Goal: Information Seeking & Learning: Learn about a topic

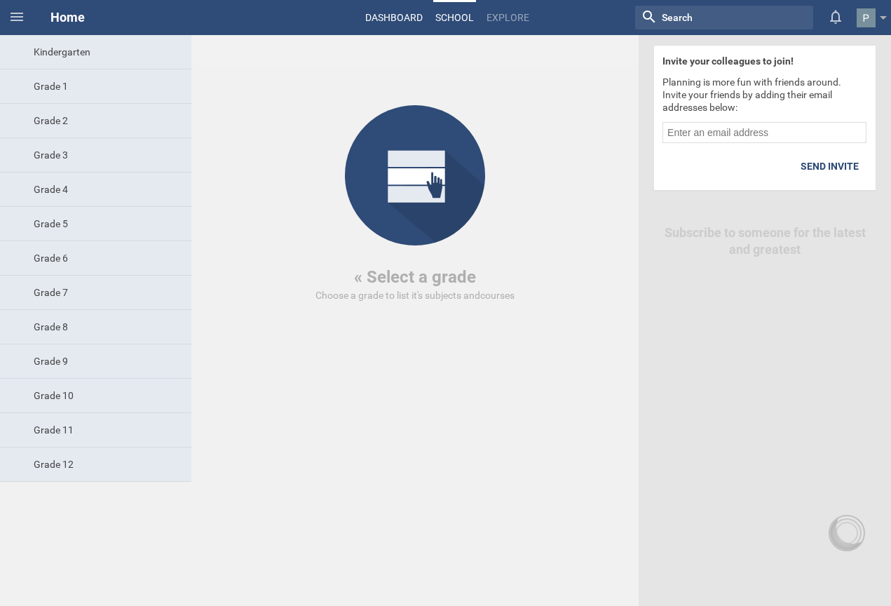
click at [393, 17] on link "Dashboard" at bounding box center [394, 17] width 62 height 31
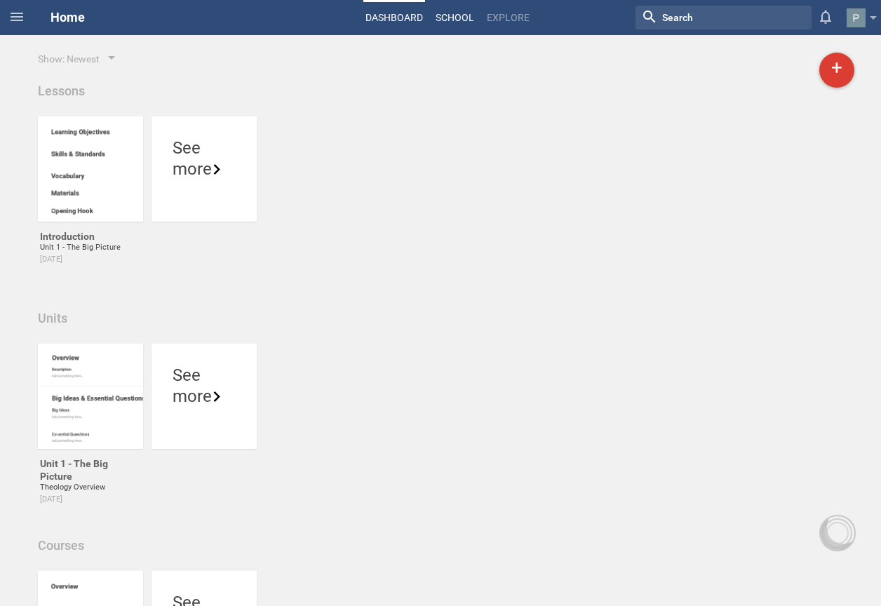
click at [459, 13] on link "School" at bounding box center [454, 17] width 43 height 31
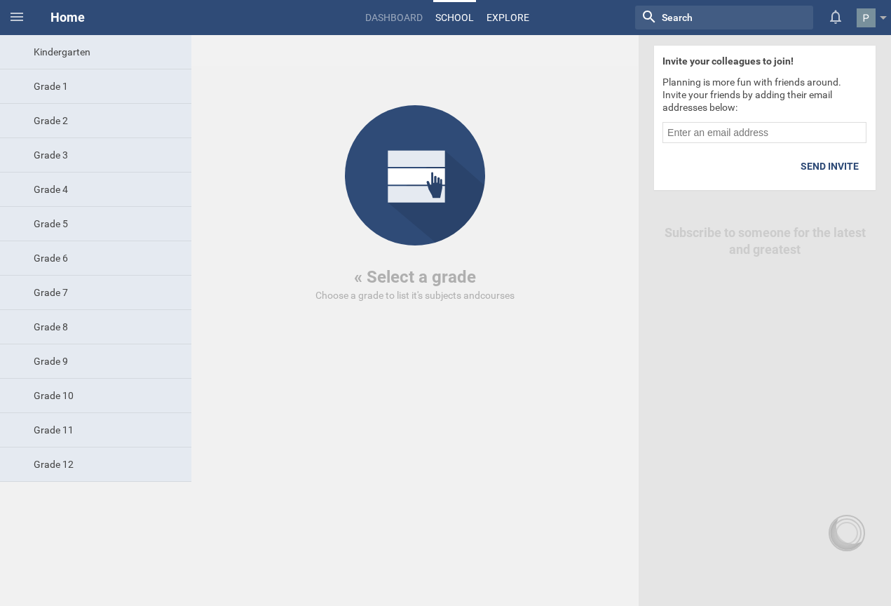
click at [518, 11] on link "Explore" at bounding box center [507, 17] width 47 height 31
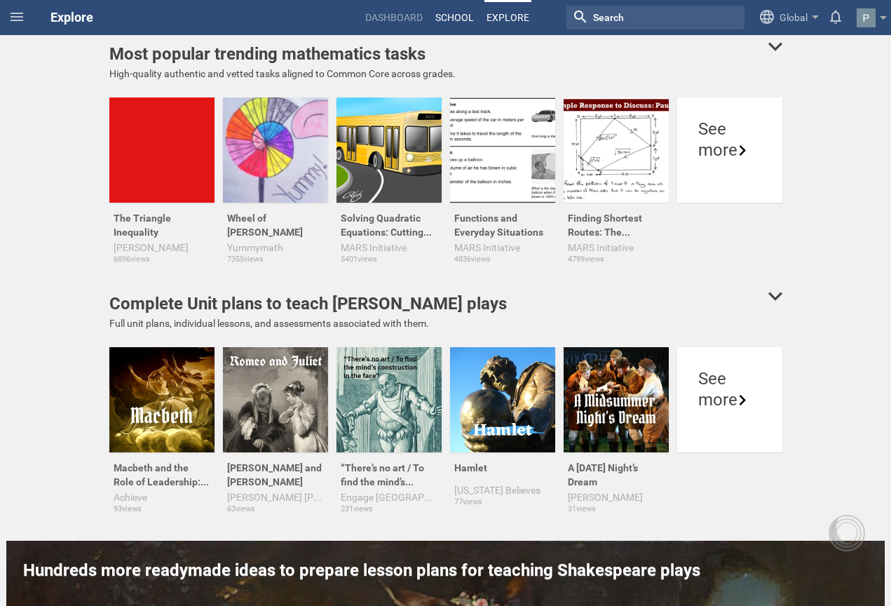
click at [447, 21] on link "School" at bounding box center [454, 17] width 43 height 31
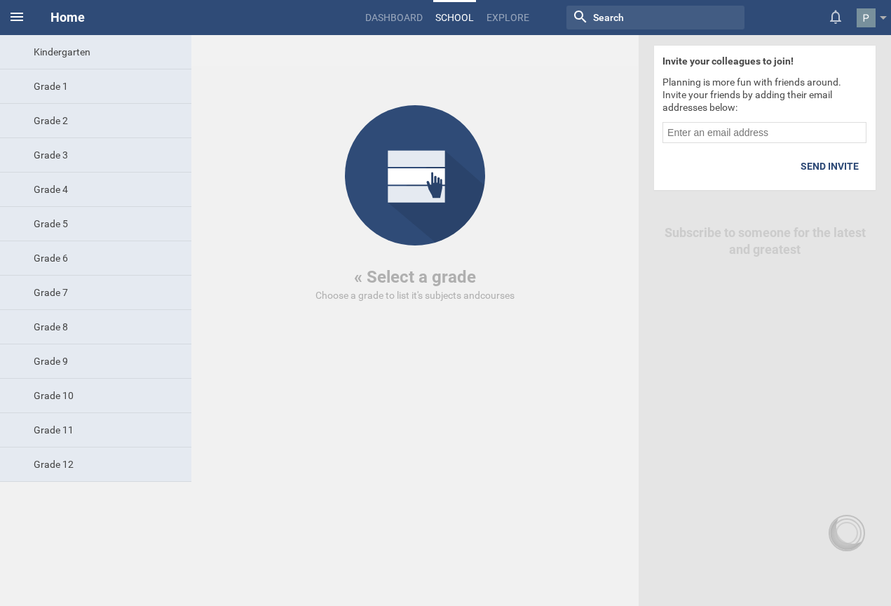
click at [18, 15] on icon at bounding box center [16, 16] width 17 height 17
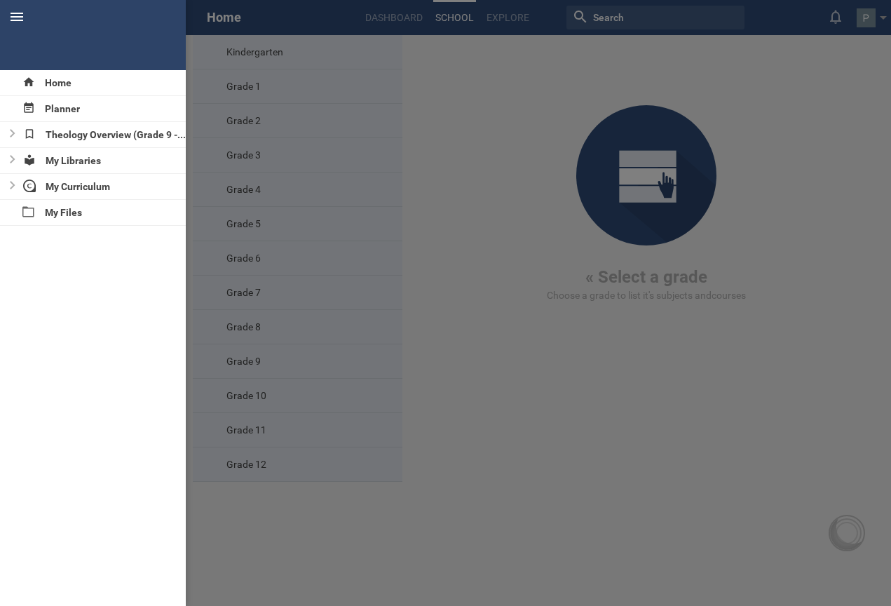
click at [18, 15] on icon at bounding box center [16, 16] width 17 height 17
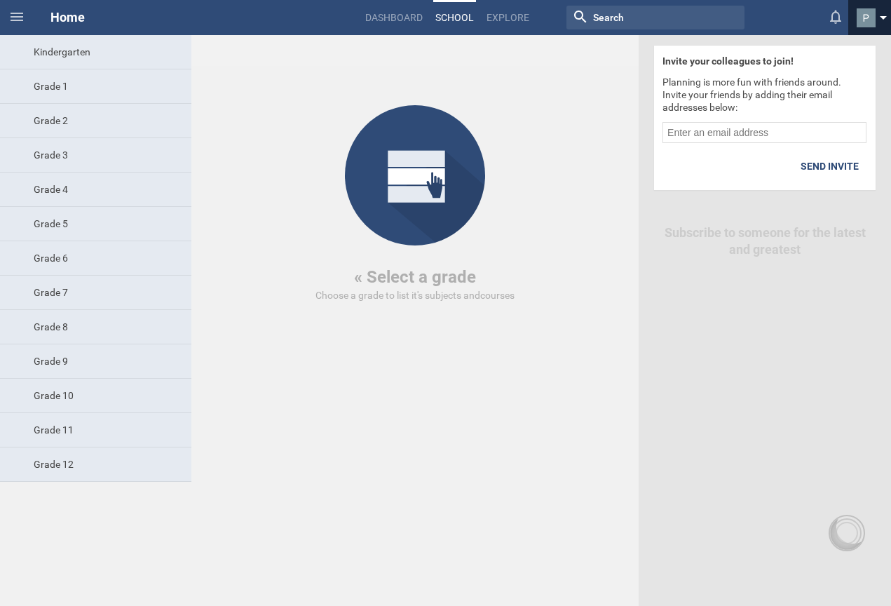
click at [883, 15] on link at bounding box center [874, 17] width 34 height 35
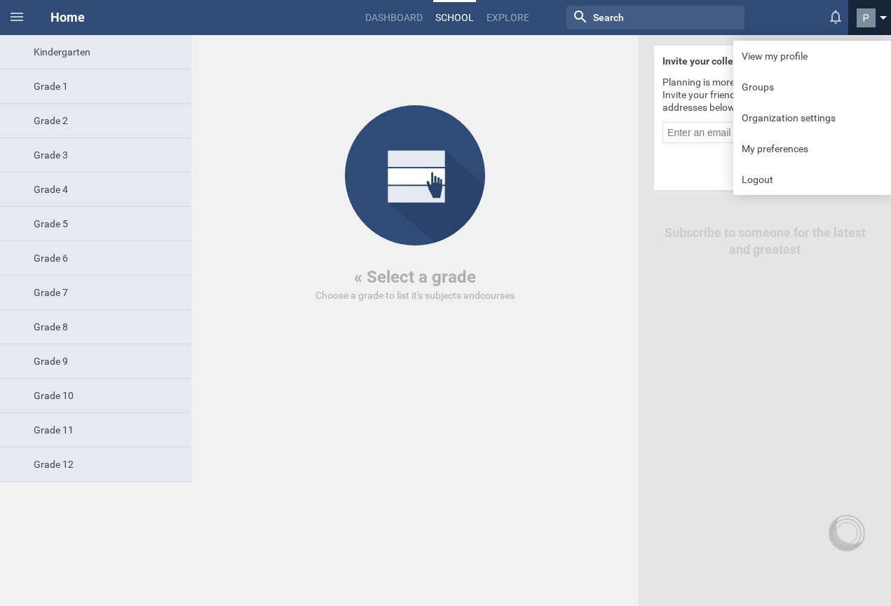
click at [884, 15] on link at bounding box center [874, 17] width 34 height 35
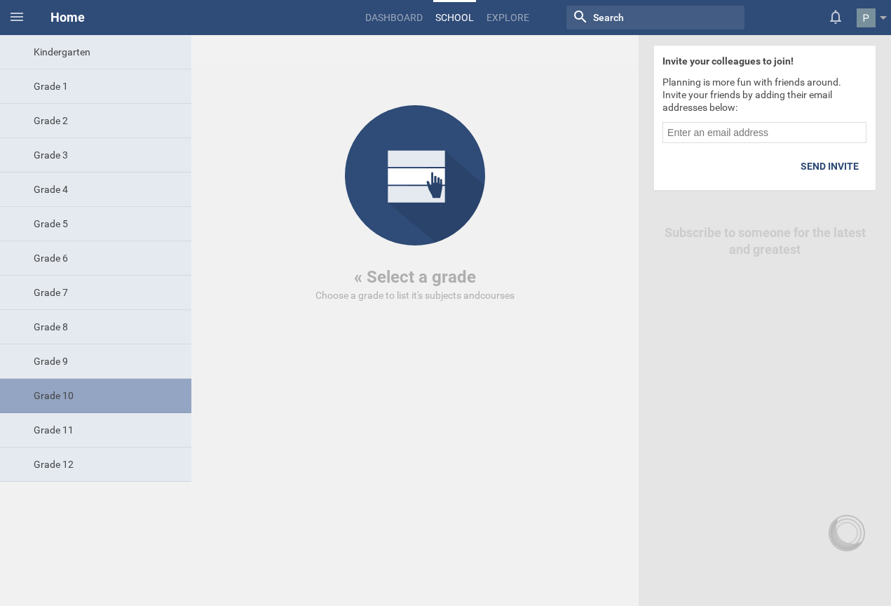
click at [97, 395] on div "Grade 10" at bounding box center [95, 396] width 191 height 34
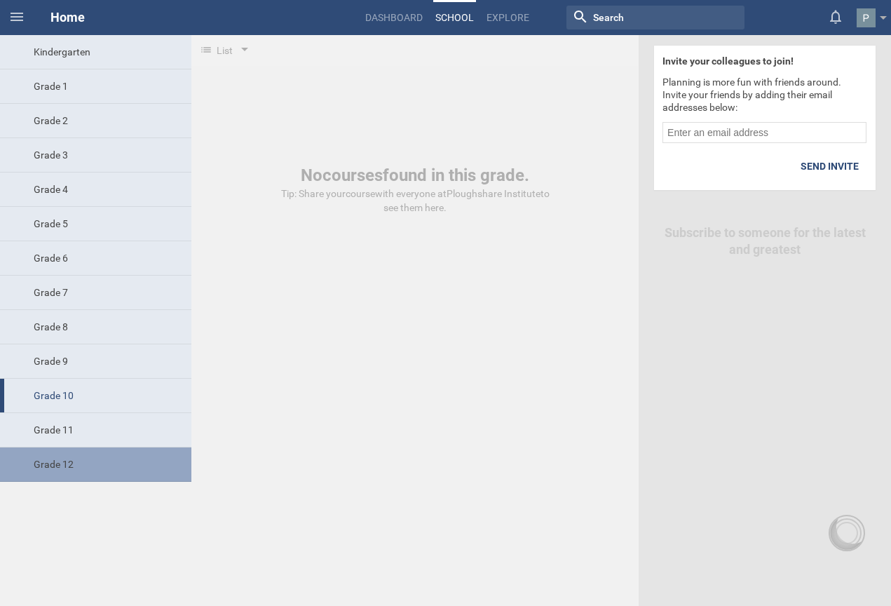
click at [83, 459] on div "Grade 12" at bounding box center [95, 464] width 191 height 34
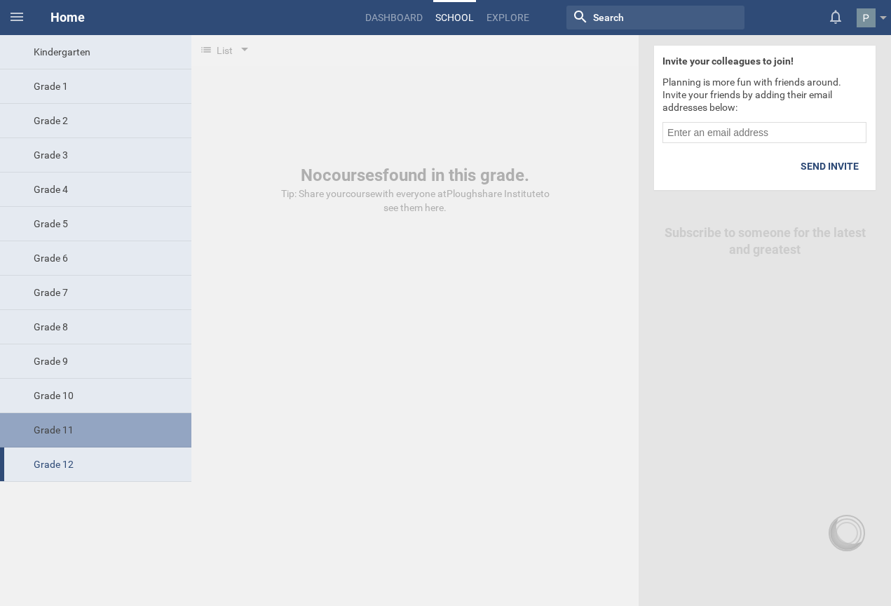
click at [81, 420] on div "Grade 11" at bounding box center [95, 430] width 191 height 34
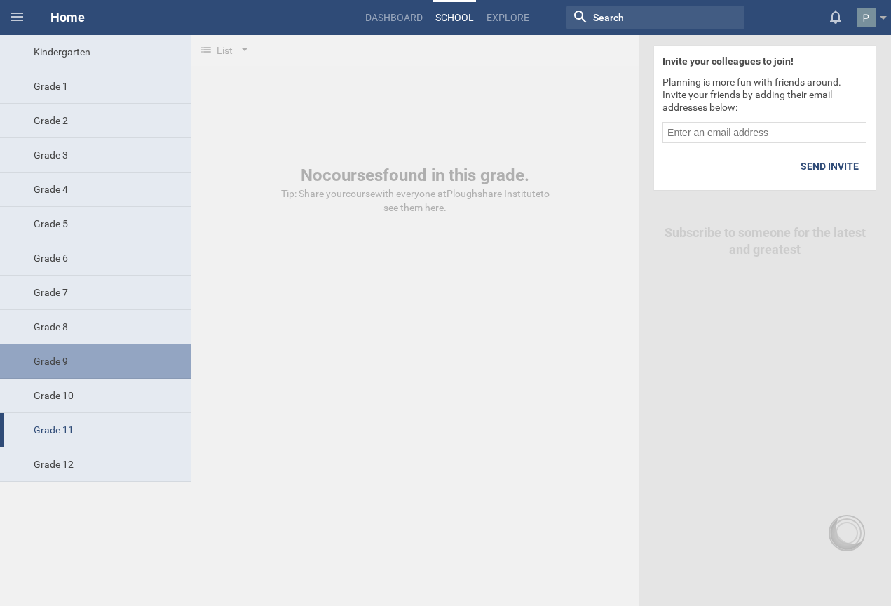
click at [88, 367] on div "Grade 9" at bounding box center [95, 361] width 191 height 34
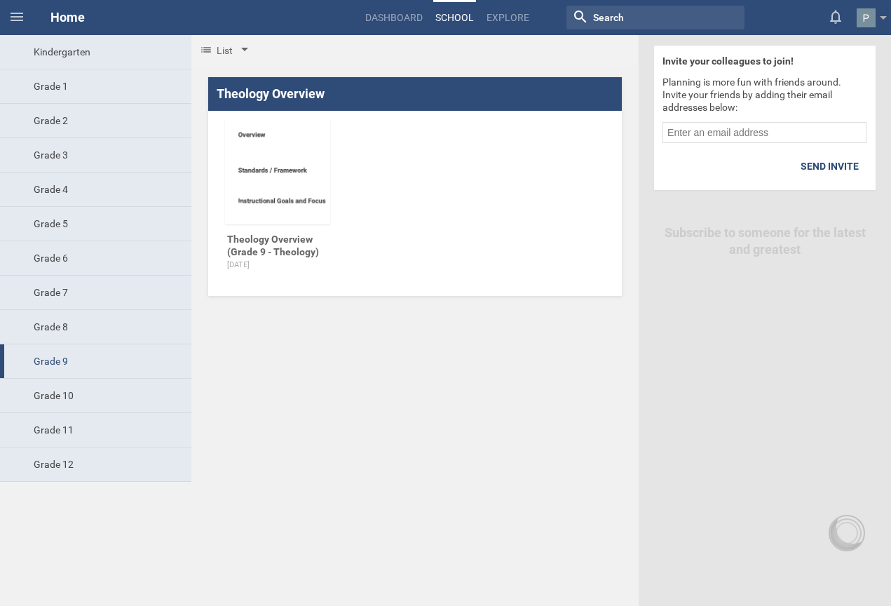
click at [236, 48] on div "List" at bounding box center [223, 50] width 65 height 31
click at [219, 116] on div "Timeline" at bounding box center [225, 113] width 48 height 14
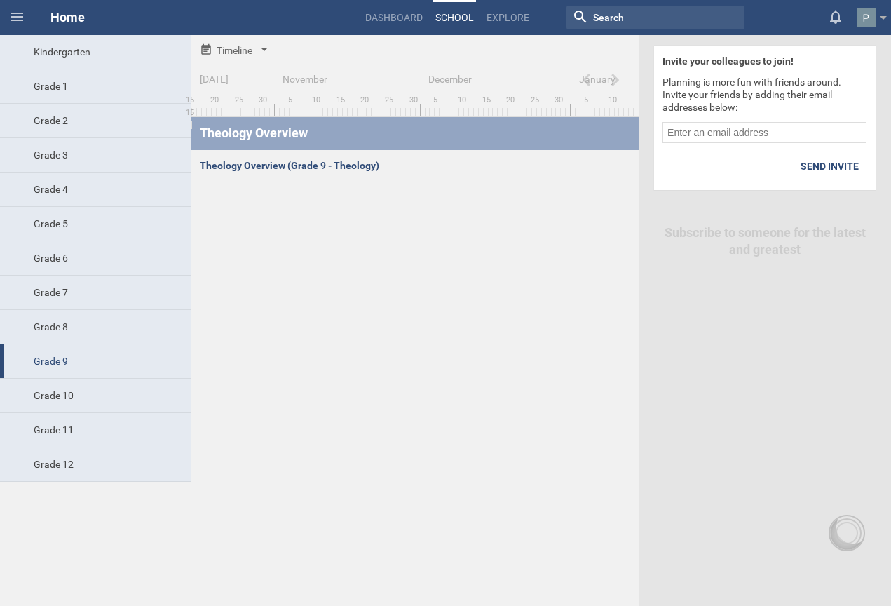
click at [247, 48] on div "Timeline" at bounding box center [226, 50] width 53 height 14
click at [222, 87] on div "List" at bounding box center [235, 82] width 69 height 14
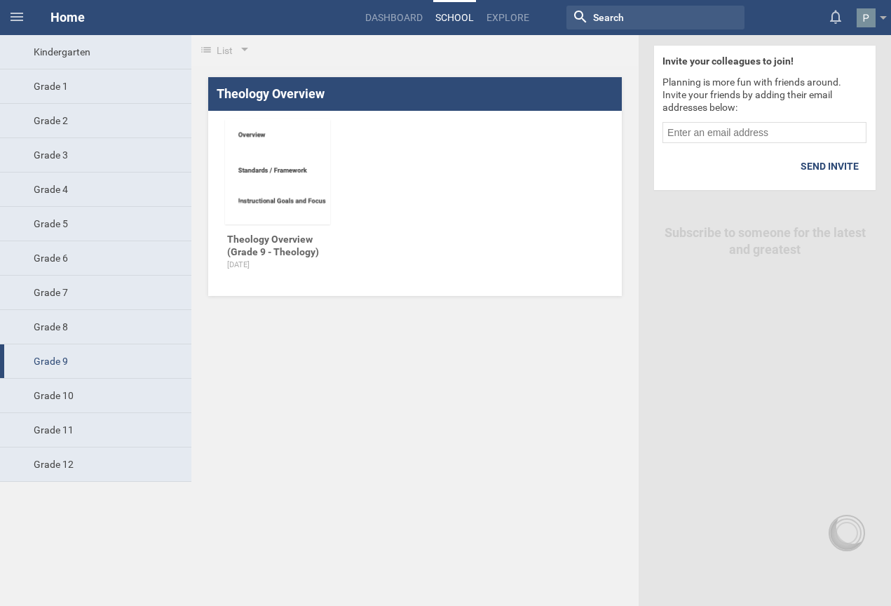
click at [421, 208] on div "Theology Overview Theology Overview (Grade 9 - Theology) [DATE]" at bounding box center [415, 186] width 414 height 219
click at [257, 163] on div at bounding box center [277, 171] width 105 height 105
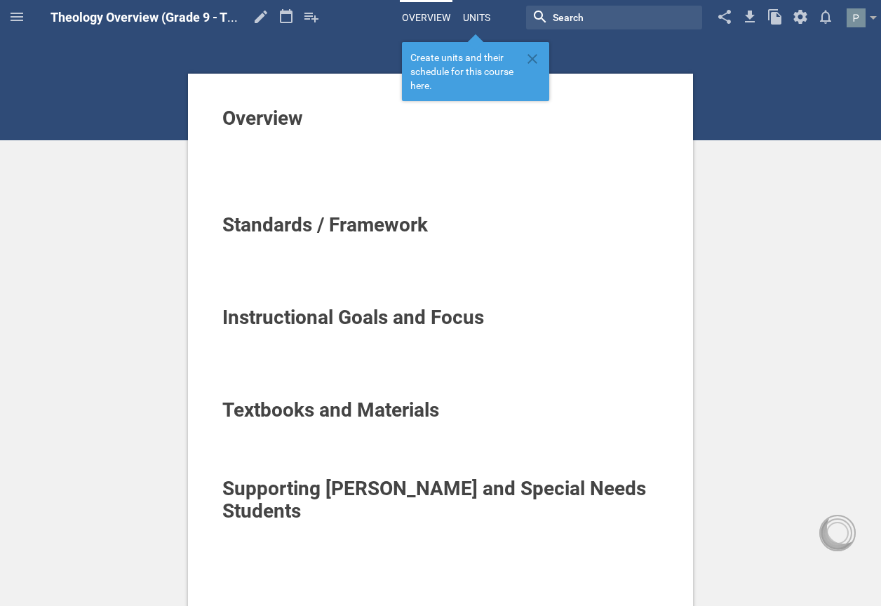
click at [477, 9] on link "Units" at bounding box center [477, 17] width 32 height 31
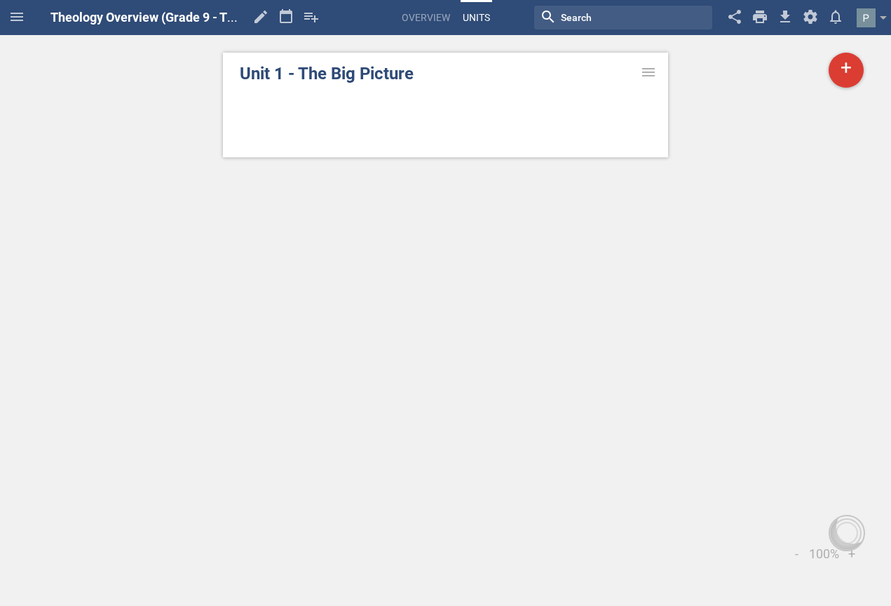
click at [424, 69] on link "Unit 1 - The Big Picture" at bounding box center [446, 73] width 412 height 25
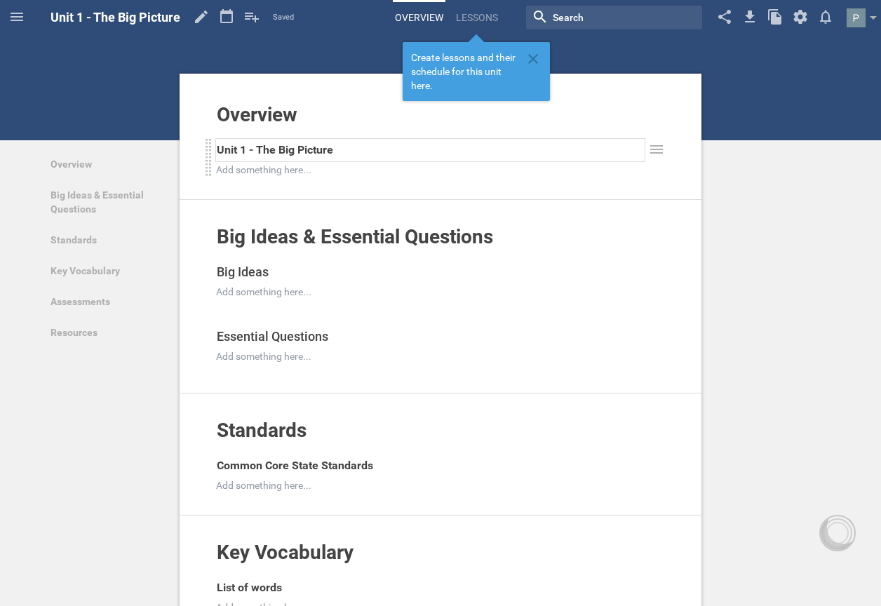
click at [348, 154] on div "Unit 1 - The Big Picture" at bounding box center [431, 150] width 428 height 22
click at [751, 261] on div "Overview Add to other unit ... Hide from public Unit 1 - Foundations of Theolog…" at bounding box center [440, 581] width 881 height 1162
click at [121, 164] on link "Overview" at bounding box center [106, 164] width 129 height 31
click at [531, 54] on icon at bounding box center [532, 58] width 17 height 17
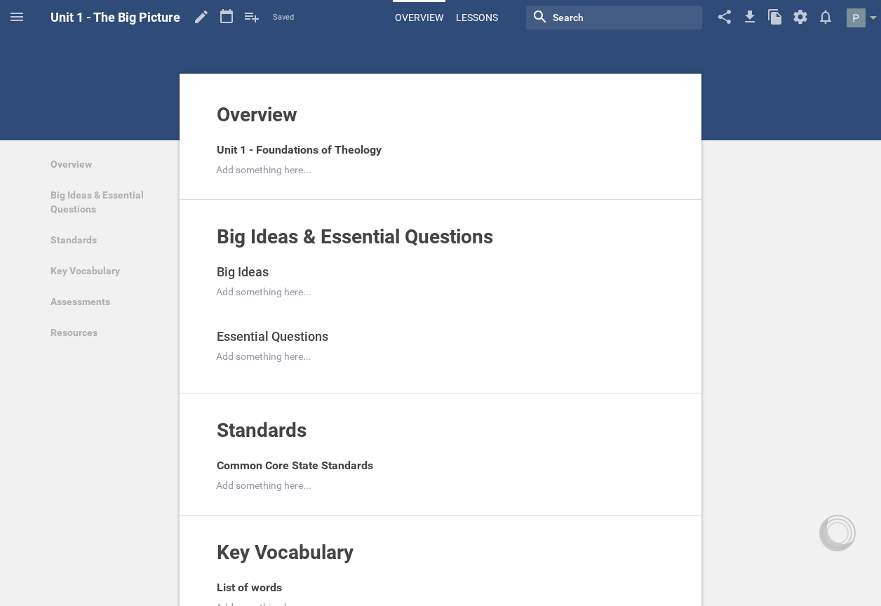
click at [475, 13] on link "Lessons" at bounding box center [477, 17] width 46 height 31
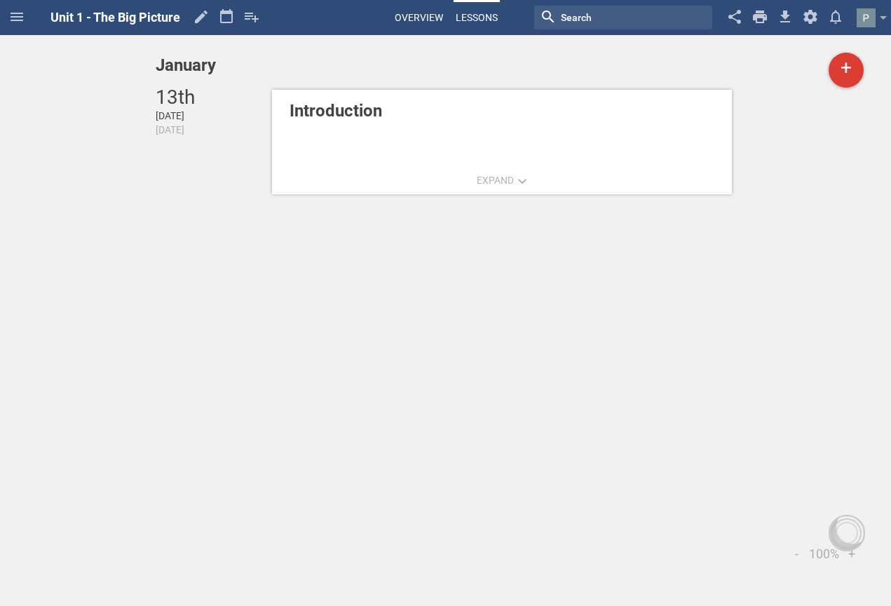
click at [419, 12] on link "Overview" at bounding box center [419, 17] width 53 height 31
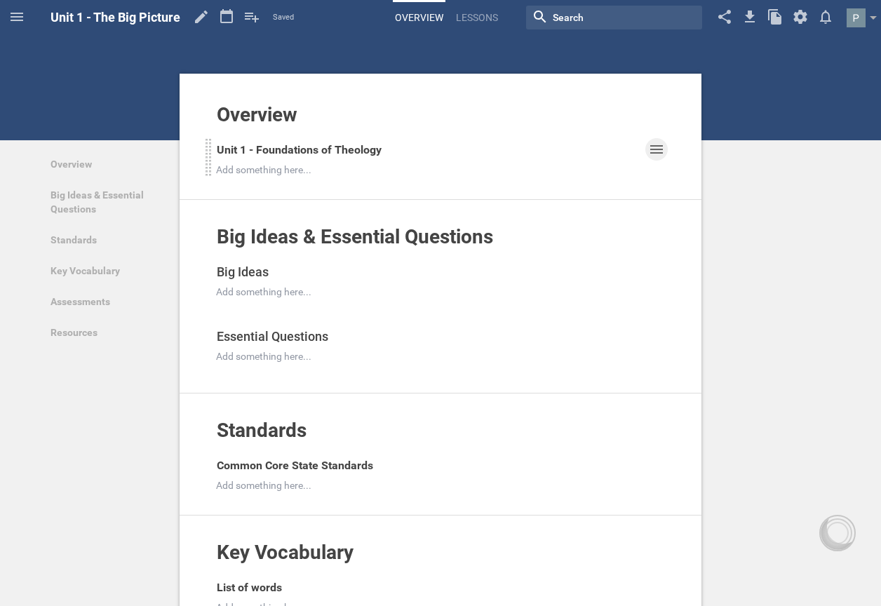
click at [662, 154] on icon at bounding box center [656, 149] width 13 height 8
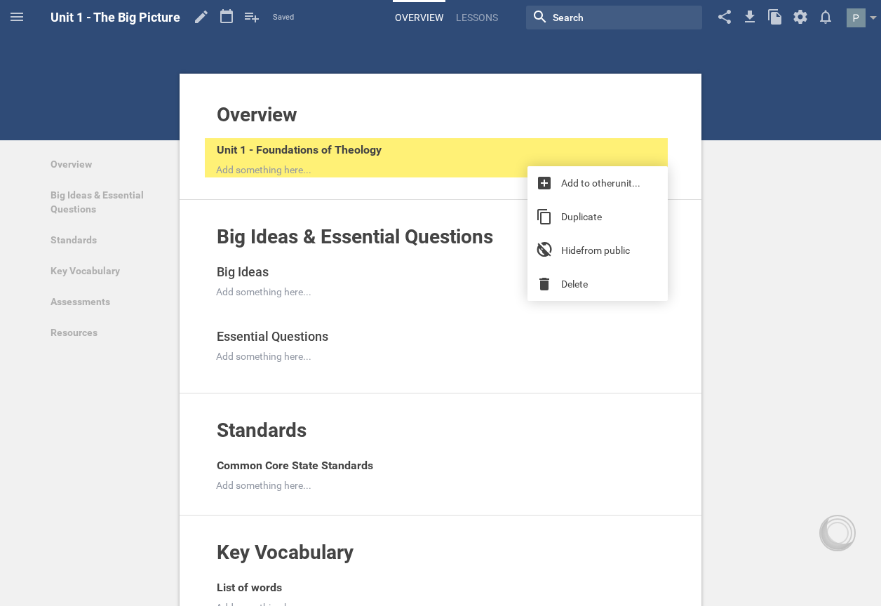
click at [735, 200] on div "Overview Add to other unit ... Hide from public Unit 1 - Foundations of Theolog…" at bounding box center [440, 581] width 881 height 1162
click at [159, 195] on link "Big Ideas & Essential Questions" at bounding box center [106, 201] width 129 height 45
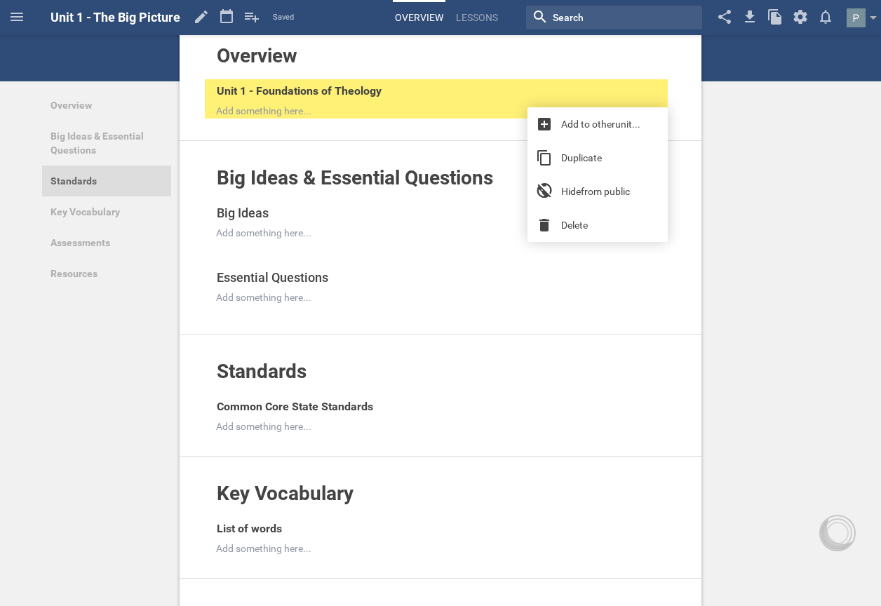
scroll to position [60, 0]
click at [609, 90] on div "Unit 1 - Foundations of Theology" at bounding box center [431, 90] width 428 height 22
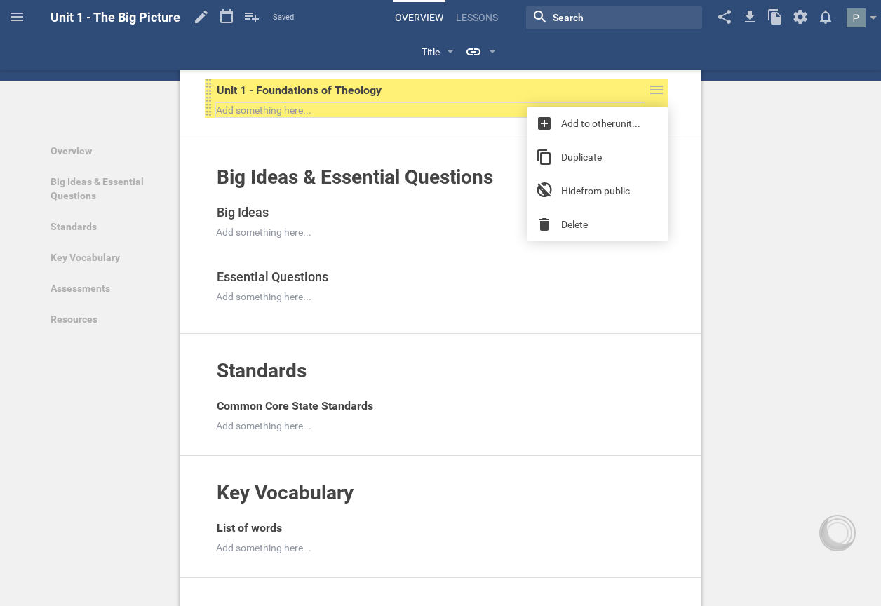
scroll to position [0, 0]
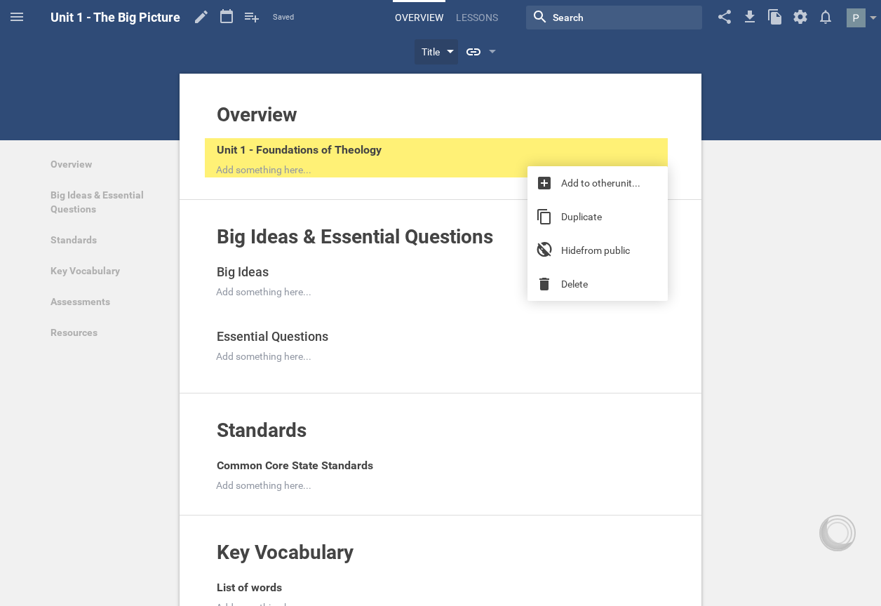
click at [454, 50] on div "Title" at bounding box center [435, 51] width 43 height 25
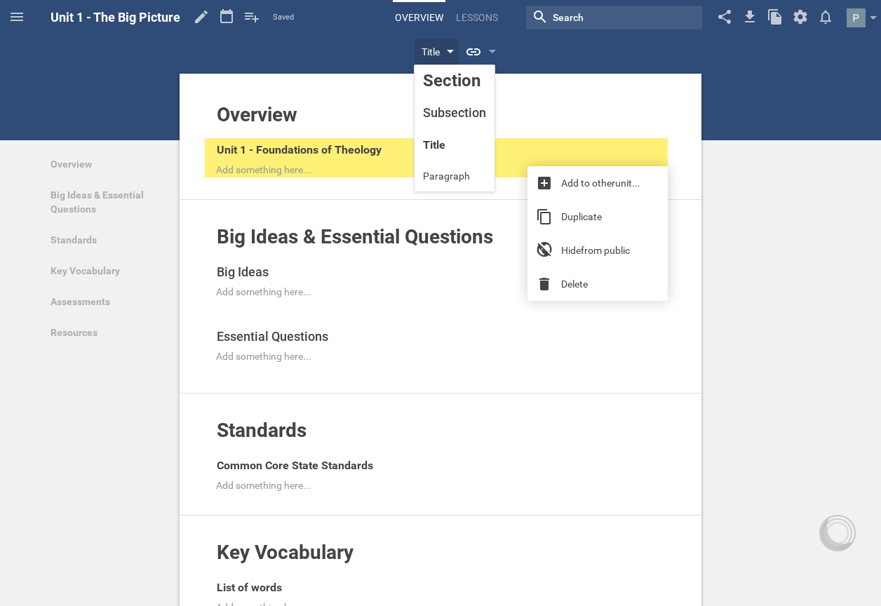
click at [454, 50] on div "Title" at bounding box center [435, 51] width 43 height 25
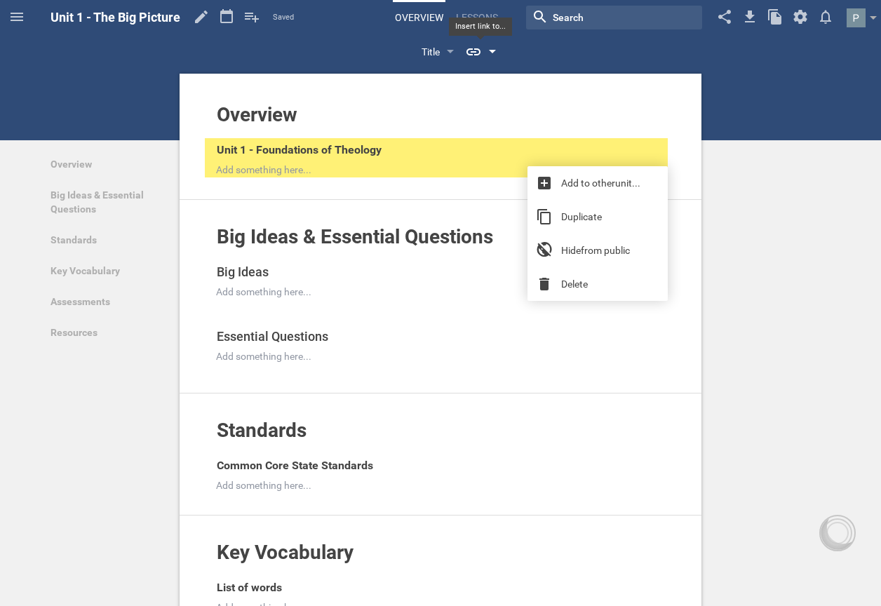
click at [491, 50] on div at bounding box center [492, 53] width 7 height 6
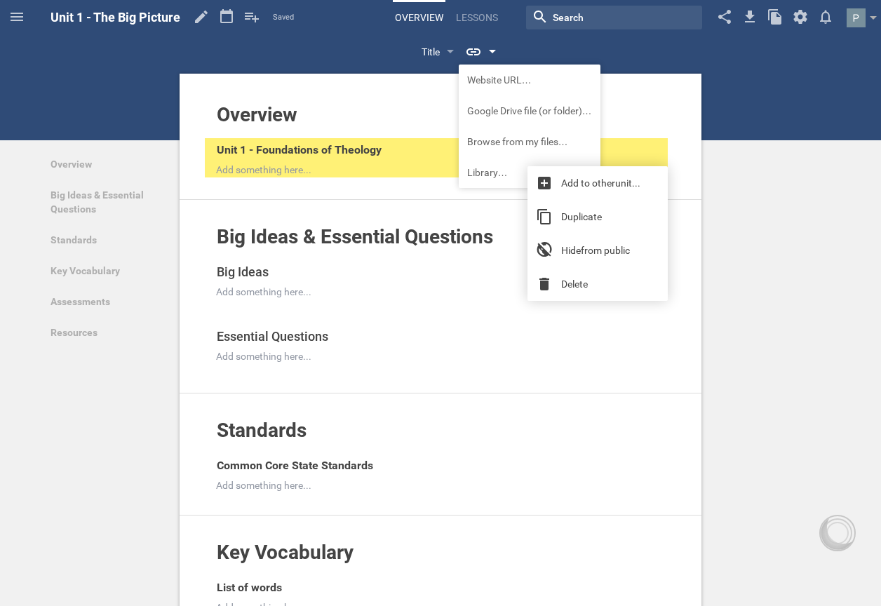
click at [491, 50] on div at bounding box center [492, 53] width 7 height 6
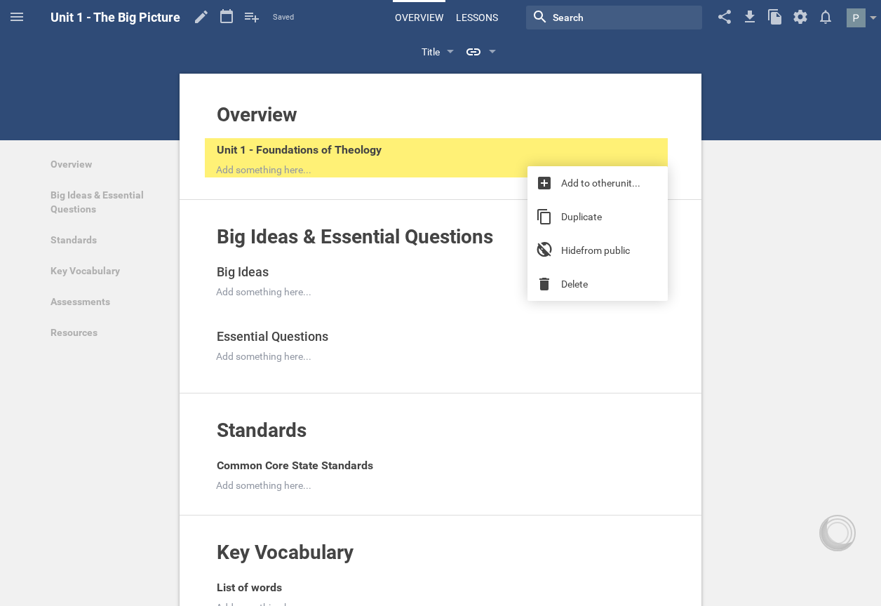
click at [480, 18] on link "Lessons" at bounding box center [477, 17] width 46 height 31
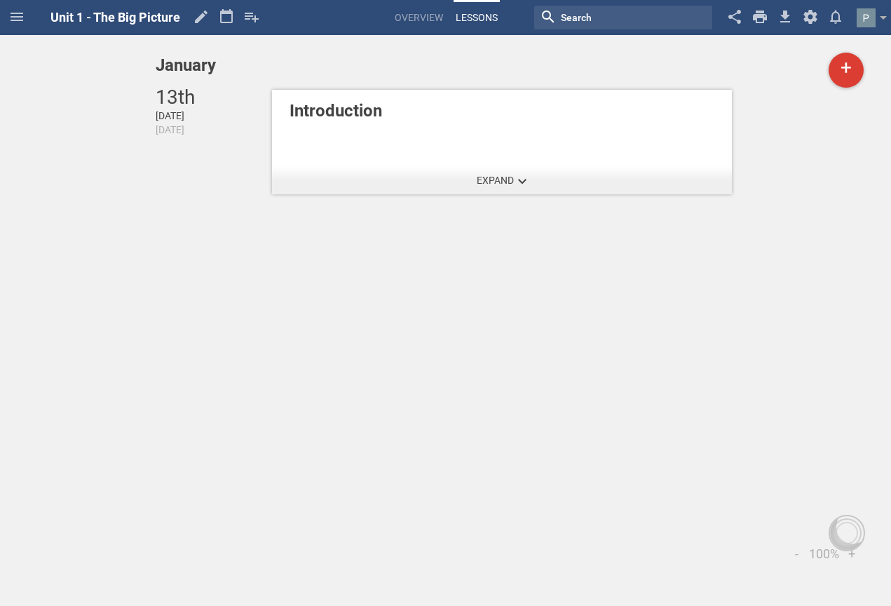
click at [505, 187] on button "Expand" at bounding box center [501, 180] width 67 height 28
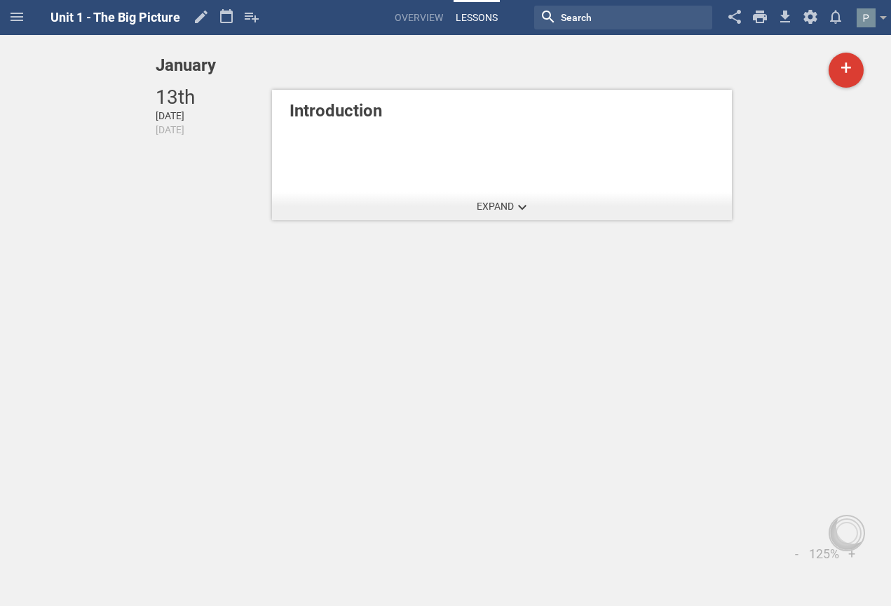
click at [504, 208] on span "Expand" at bounding box center [495, 206] width 37 height 11
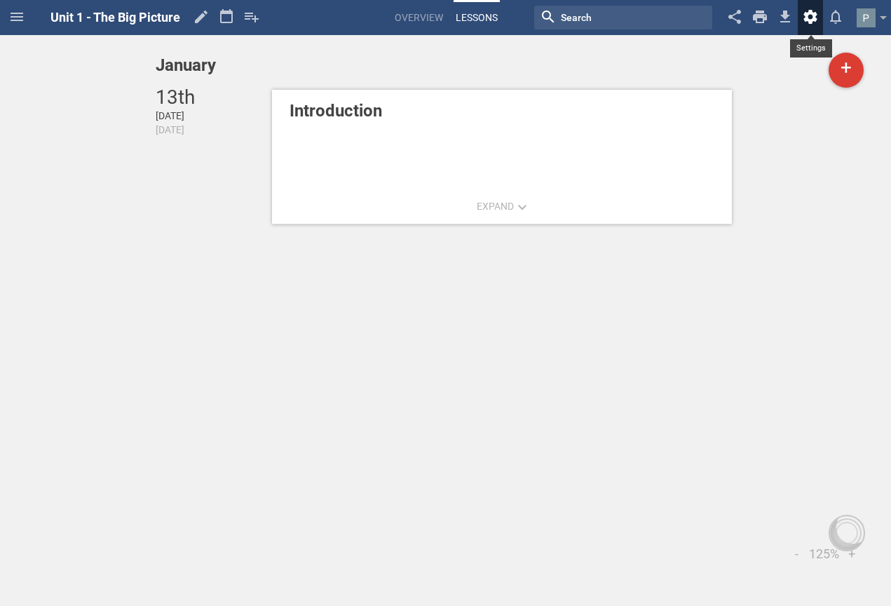
click at [812, 13] on icon at bounding box center [809, 17] width 13 height 14
click at [22, 18] on icon at bounding box center [16, 16] width 17 height 17
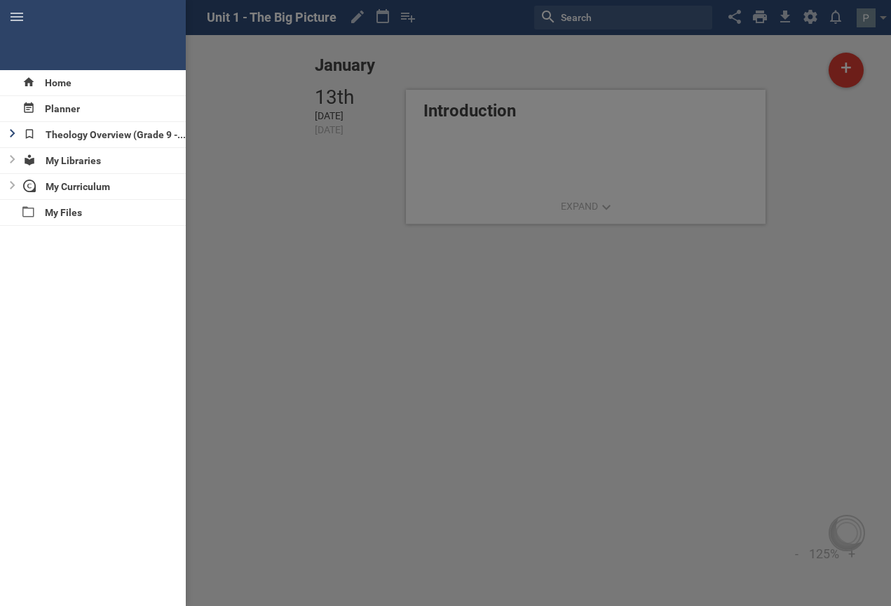
click at [11, 133] on icon at bounding box center [13, 133] width 6 height 8
click at [27, 156] on icon at bounding box center [30, 158] width 6 height 8
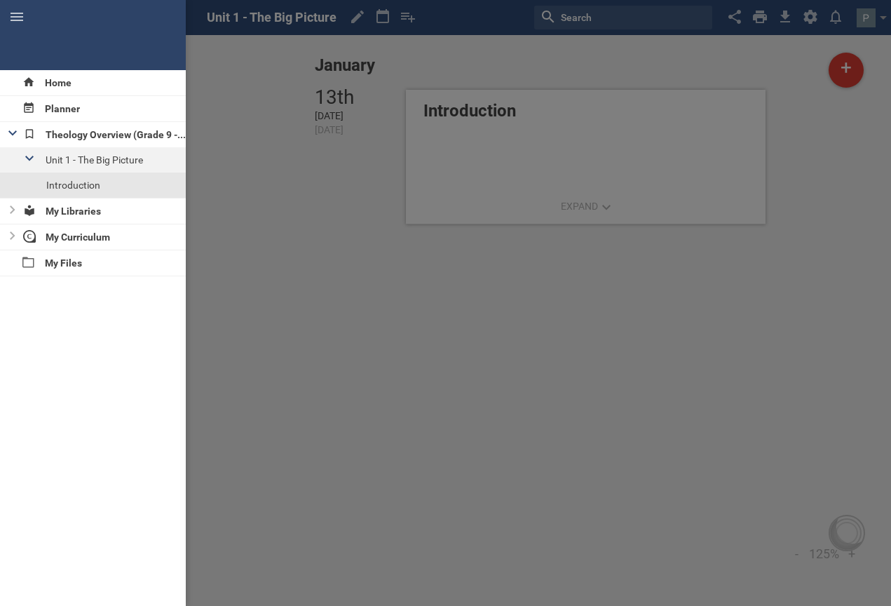
click at [31, 155] on div at bounding box center [26, 159] width 15 height 25
click at [13, 181] on icon at bounding box center [13, 184] width 6 height 8
click at [12, 181] on div at bounding box center [8, 185] width 17 height 25
click at [14, 208] on icon at bounding box center [13, 210] width 6 height 8
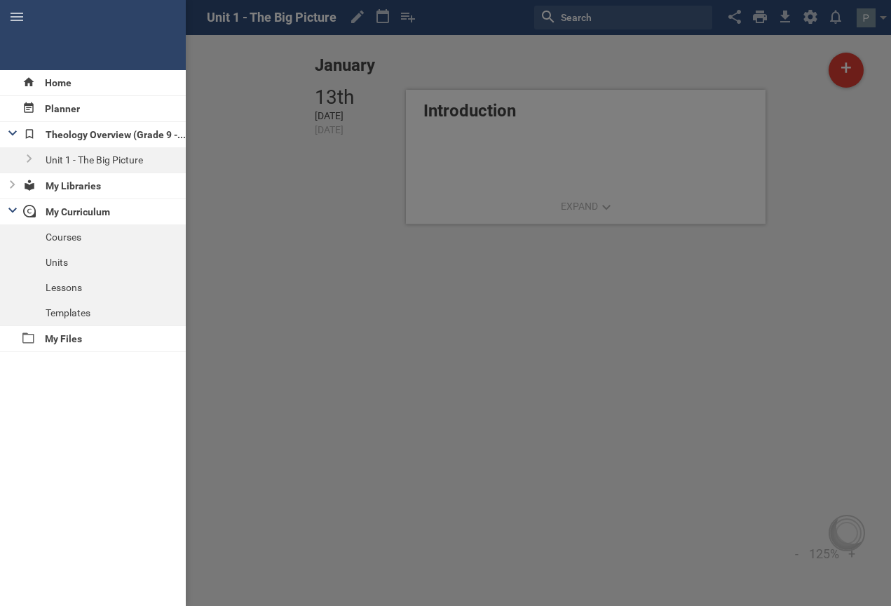
click at [14, 208] on icon at bounding box center [12, 211] width 8 height 6
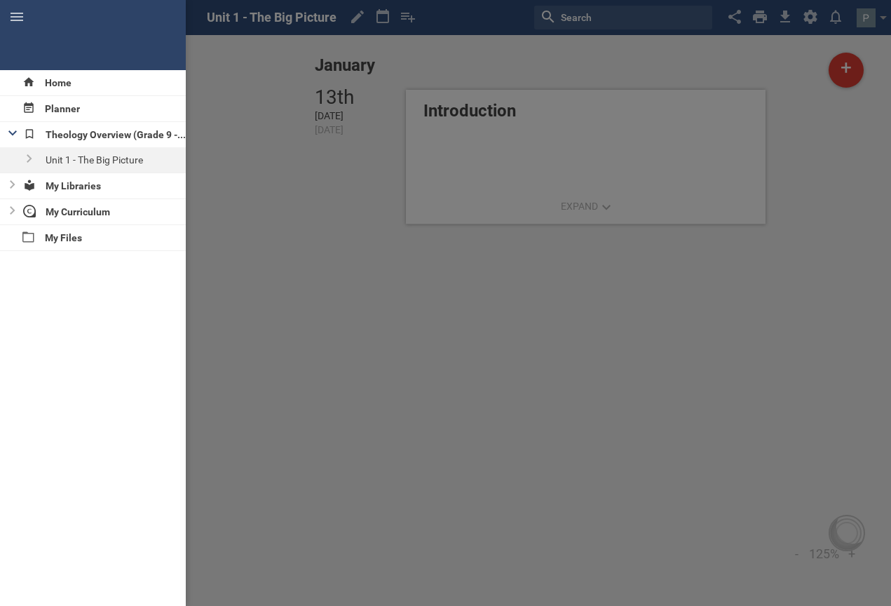
click at [18, 134] on div "Theology Overview (Grade 9 - Theology)" at bounding box center [93, 134] width 186 height 25
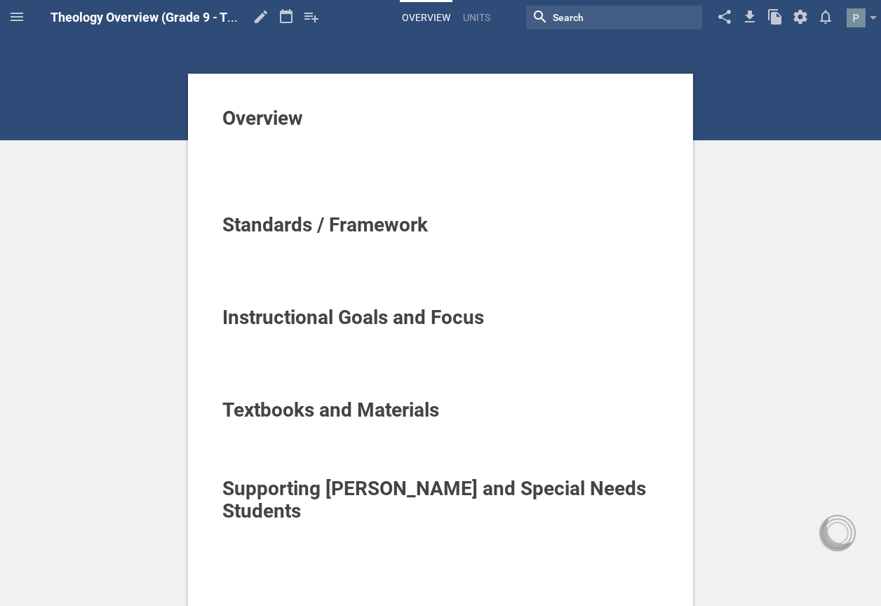
click at [271, 116] on span "Overview" at bounding box center [262, 118] width 81 height 23
click at [325, 121] on div "Overview" at bounding box center [440, 118] width 437 height 22
click at [353, 257] on div at bounding box center [440, 257] width 437 height 14
click at [469, 11] on link "Units" at bounding box center [477, 17] width 32 height 31
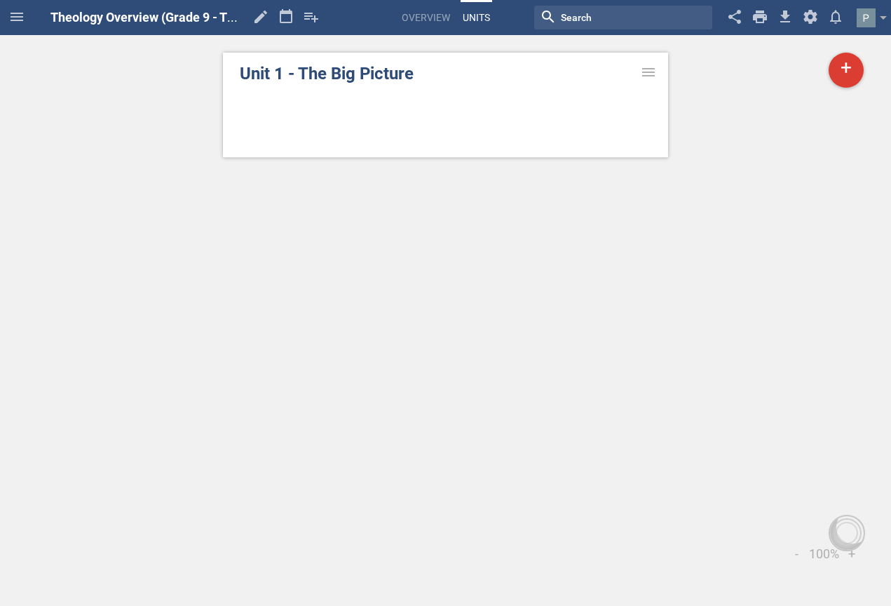
click at [414, 81] on link "Unit 1 - The Big Picture" at bounding box center [446, 73] width 412 height 25
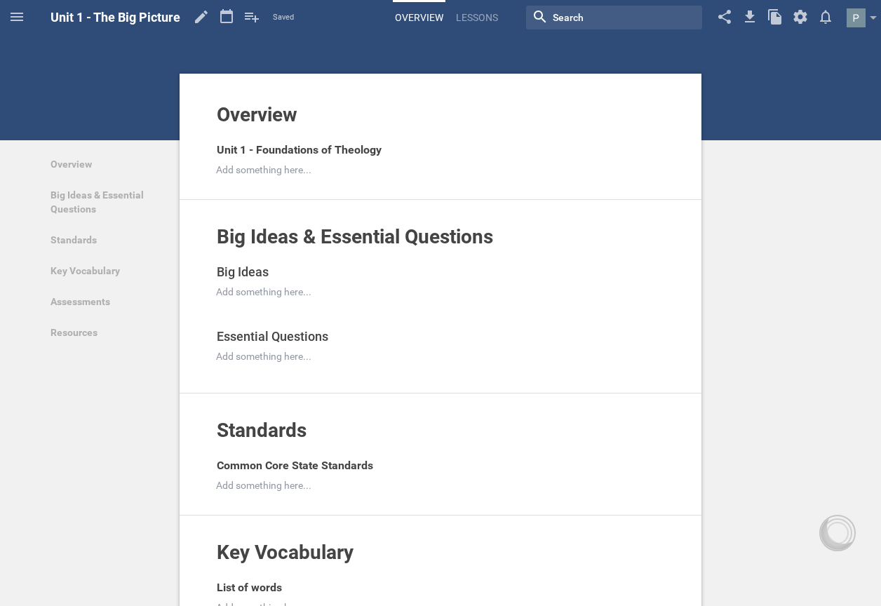
click at [429, 13] on link "Overview" at bounding box center [419, 17] width 53 height 31
click at [420, 14] on link "Overview" at bounding box center [419, 17] width 53 height 31
click at [484, 15] on link "Lessons" at bounding box center [477, 17] width 46 height 31
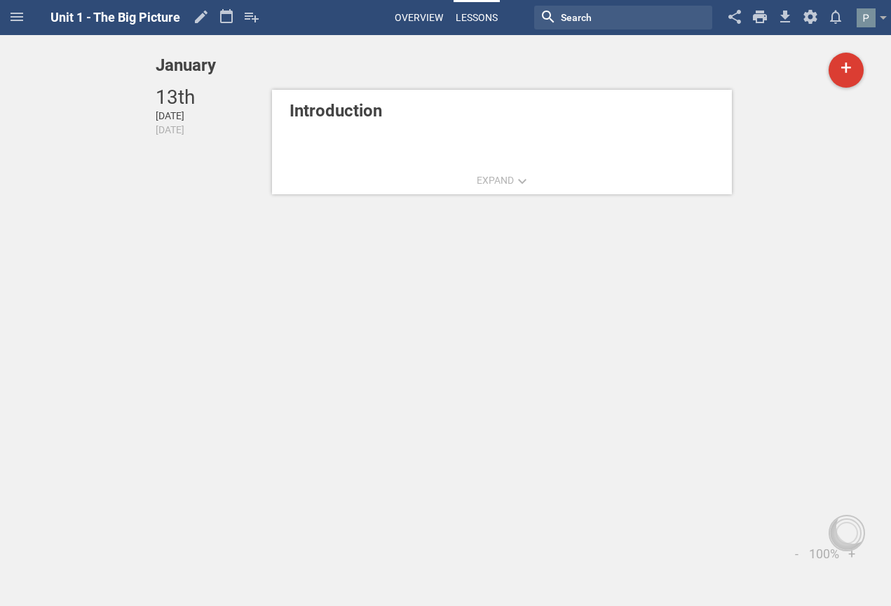
click at [436, 16] on link "Overview" at bounding box center [419, 17] width 53 height 31
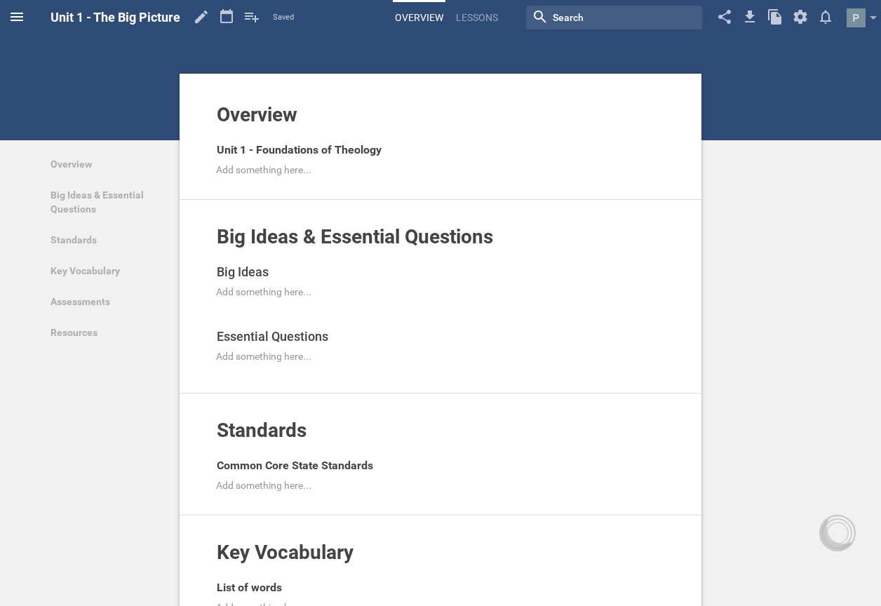
click at [25, 12] on span at bounding box center [17, 17] width 34 height 34
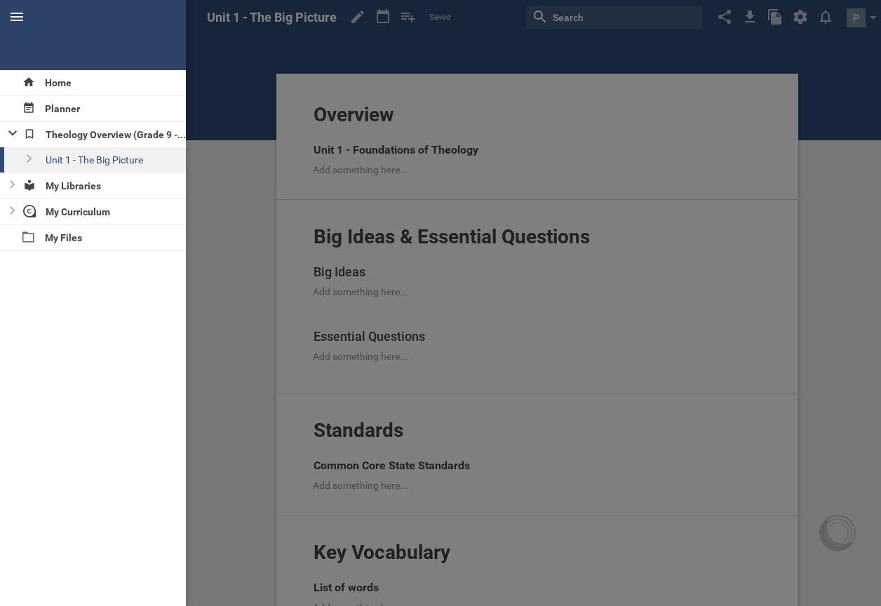
click at [25, 12] on span at bounding box center [17, 17] width 34 height 34
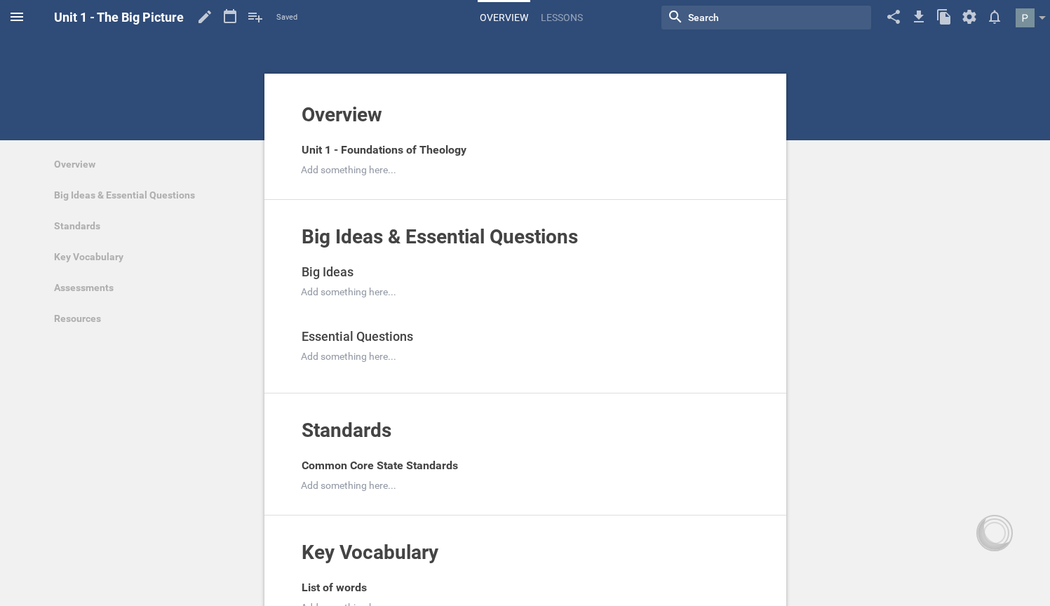
click at [24, 19] on icon at bounding box center [16, 16] width 17 height 17
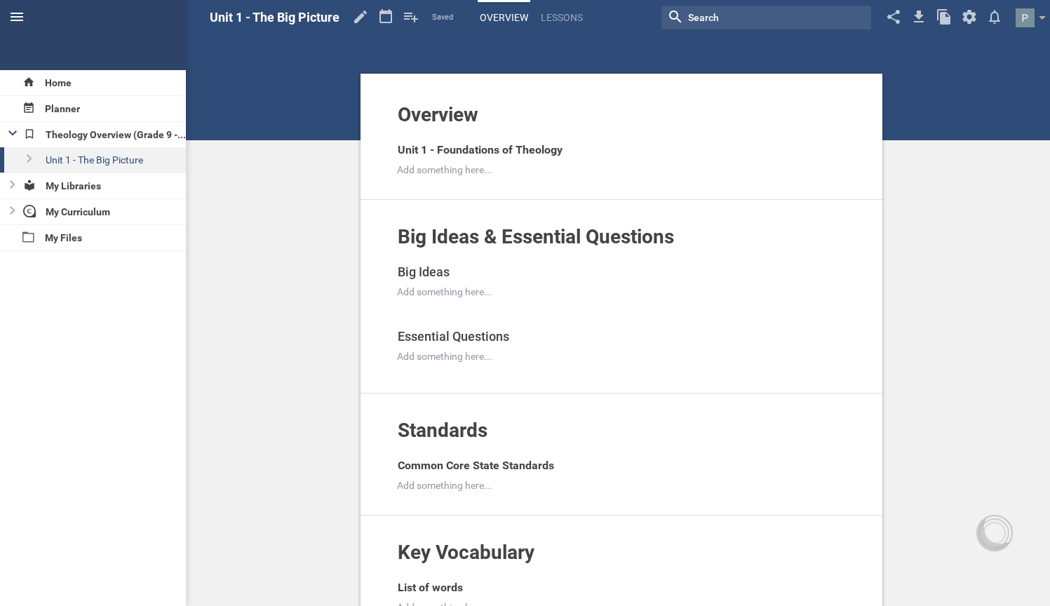
click at [23, 19] on icon at bounding box center [16, 16] width 17 height 17
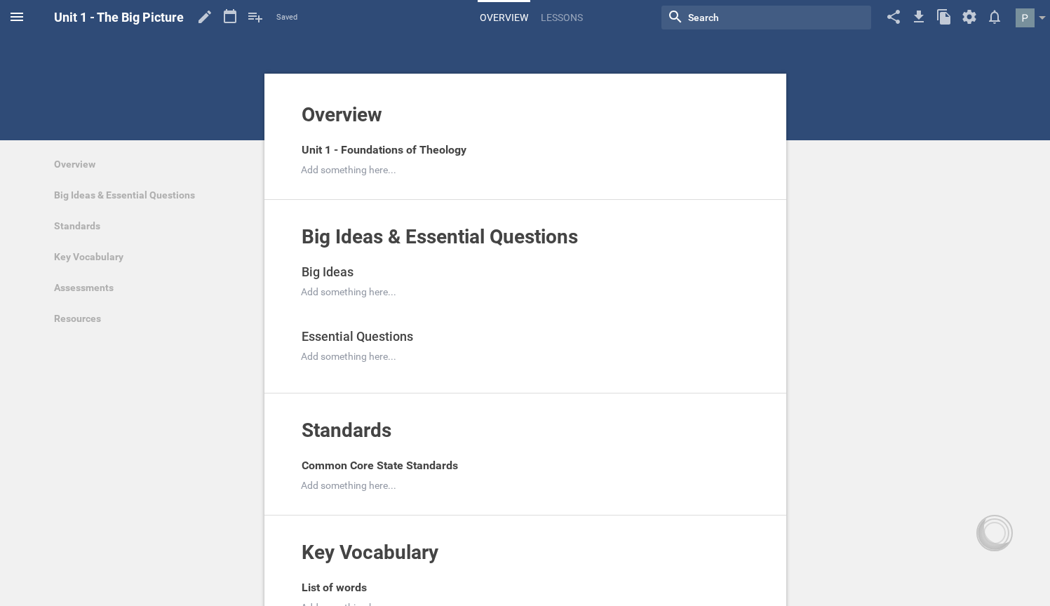
click at [23, 19] on icon at bounding box center [16, 16] width 17 height 17
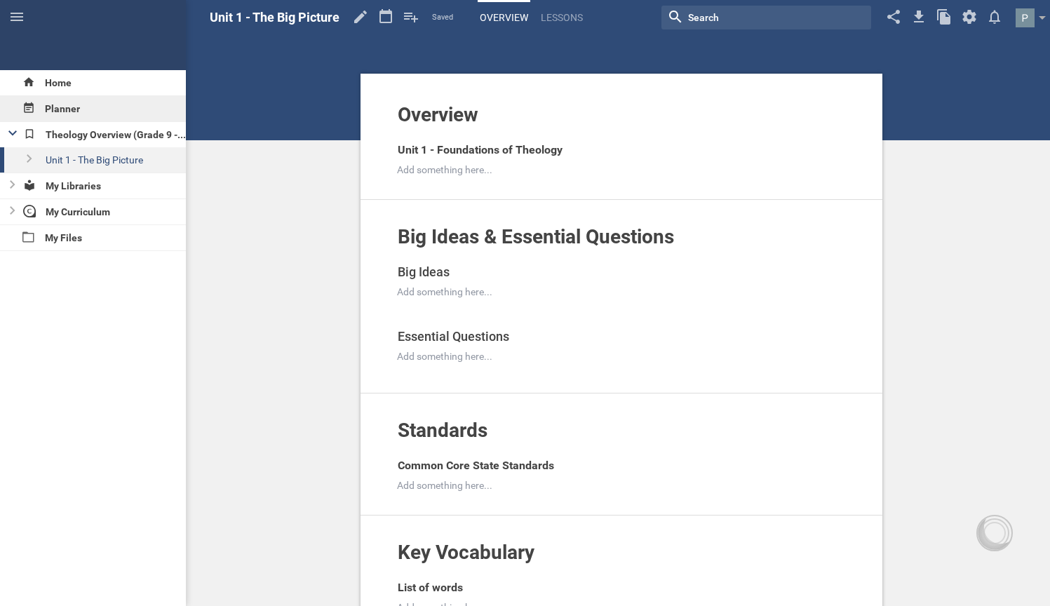
click at [52, 115] on div "Planner" at bounding box center [93, 108] width 186 height 25
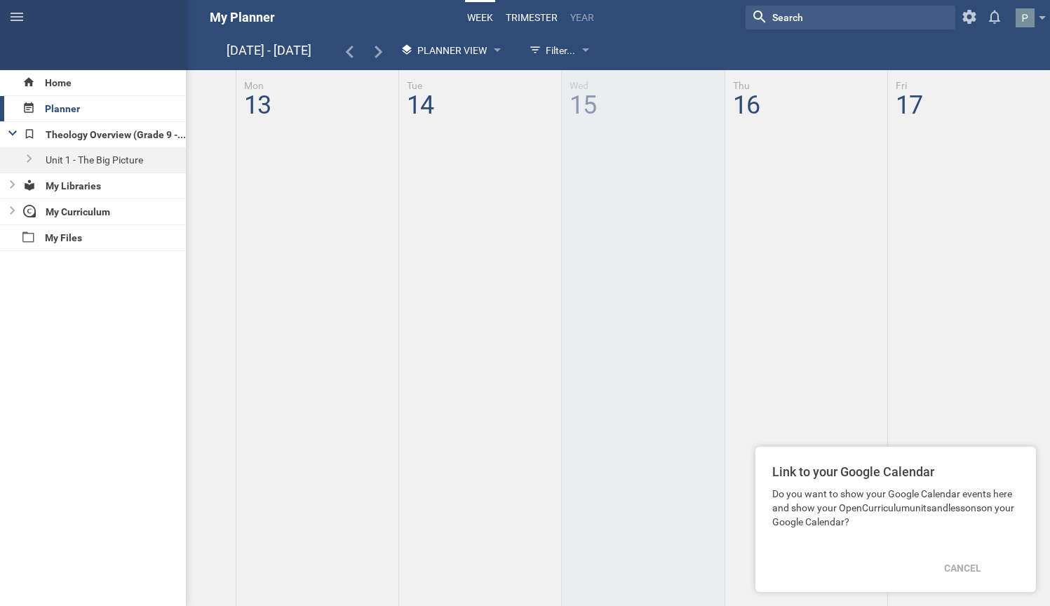
click at [554, 13] on link "trimester" at bounding box center [531, 17] width 56 height 31
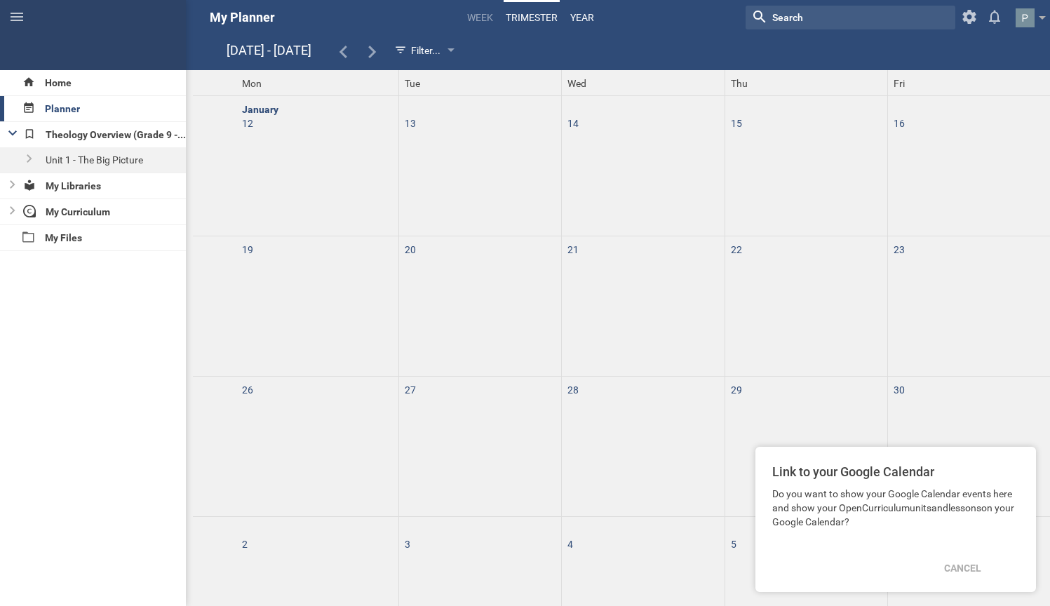
click at [581, 17] on link "Year" at bounding box center [582, 17] width 28 height 31
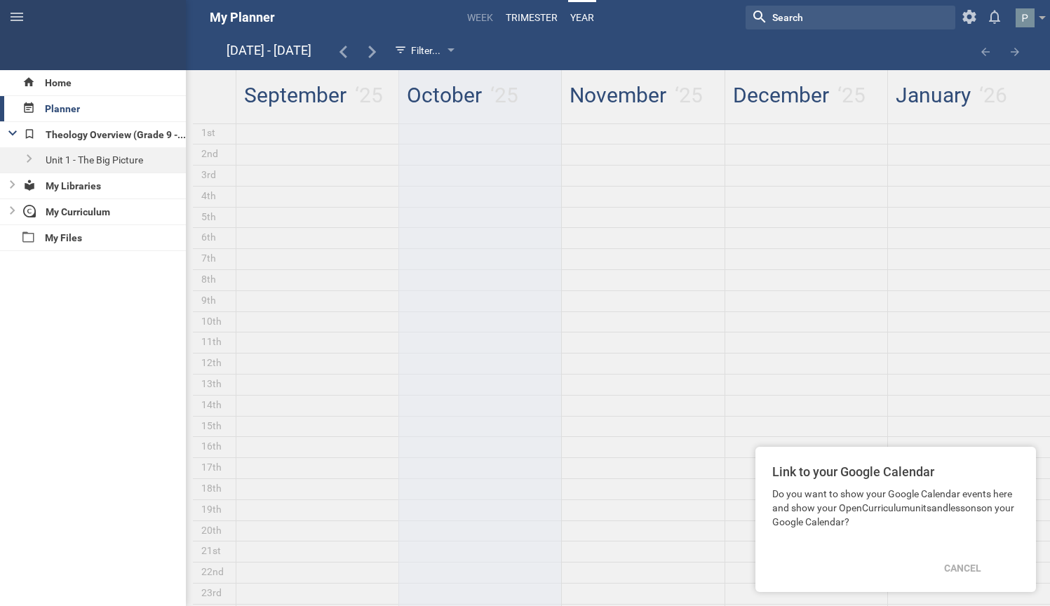
click at [548, 19] on link "trimester" at bounding box center [531, 17] width 56 height 31
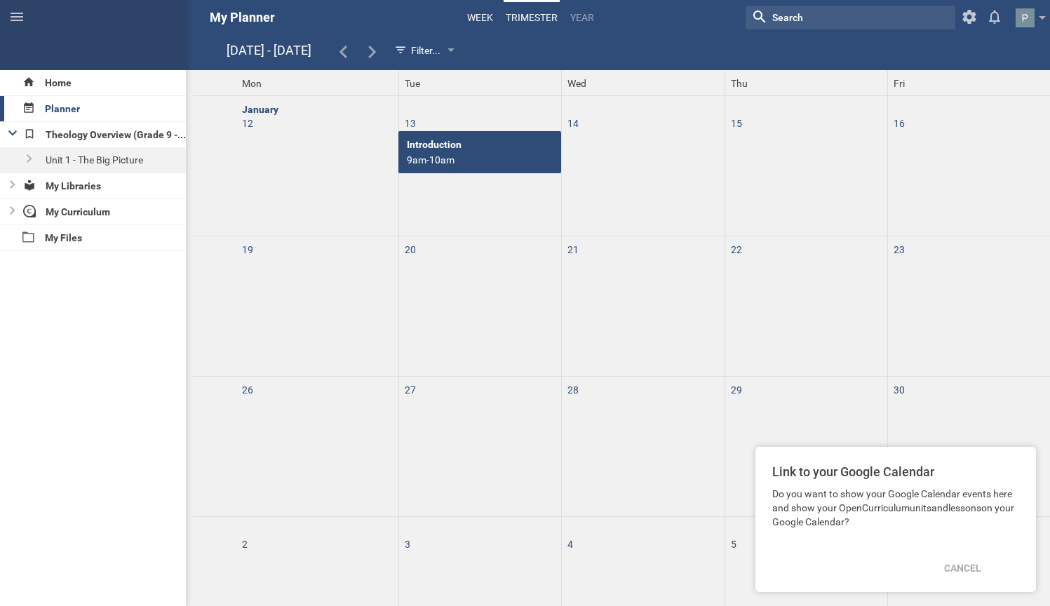
click at [468, 19] on link "Week" at bounding box center [480, 17] width 30 height 31
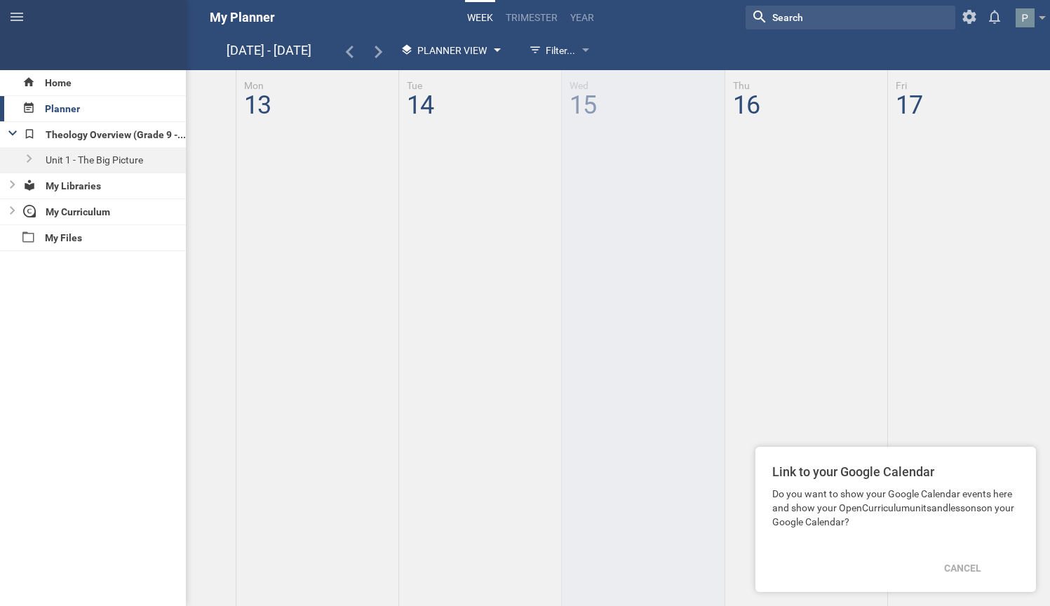
click at [492, 51] on div "Planner View" at bounding box center [448, 50] width 111 height 25
click at [463, 117] on li "Planner View" at bounding box center [451, 109] width 116 height 31
click at [475, 42] on div "Planner View" at bounding box center [443, 50] width 86 height 17
click at [466, 71] on li "Calendar View" at bounding box center [451, 78] width 116 height 31
click at [470, 49] on span "Calendar View" at bounding box center [454, 50] width 75 height 11
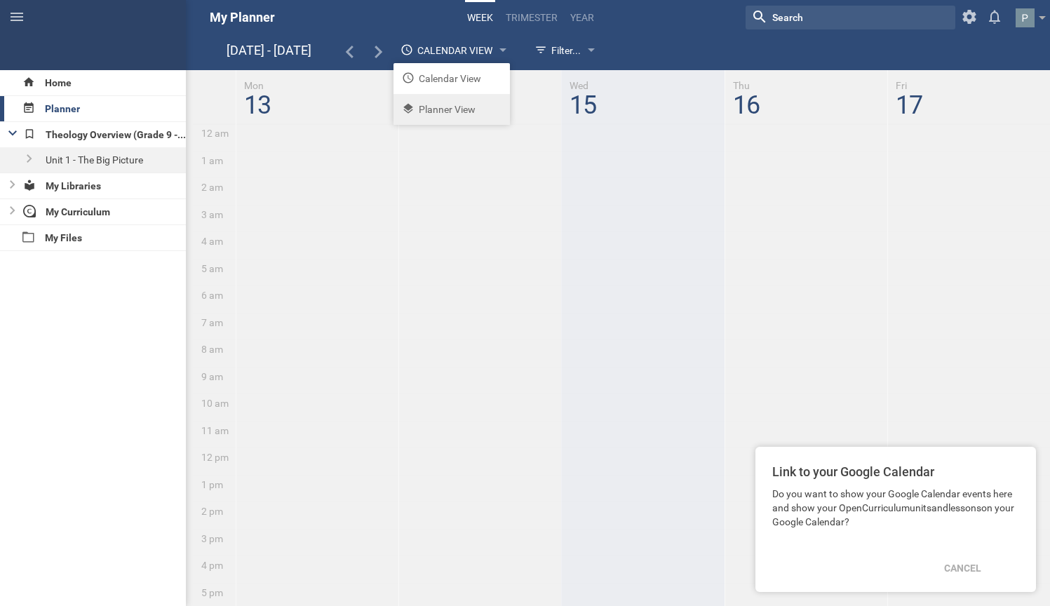
click at [466, 102] on li "Planner View" at bounding box center [451, 109] width 116 height 31
click at [566, 52] on div "Filter..." at bounding box center [552, 50] width 46 height 17
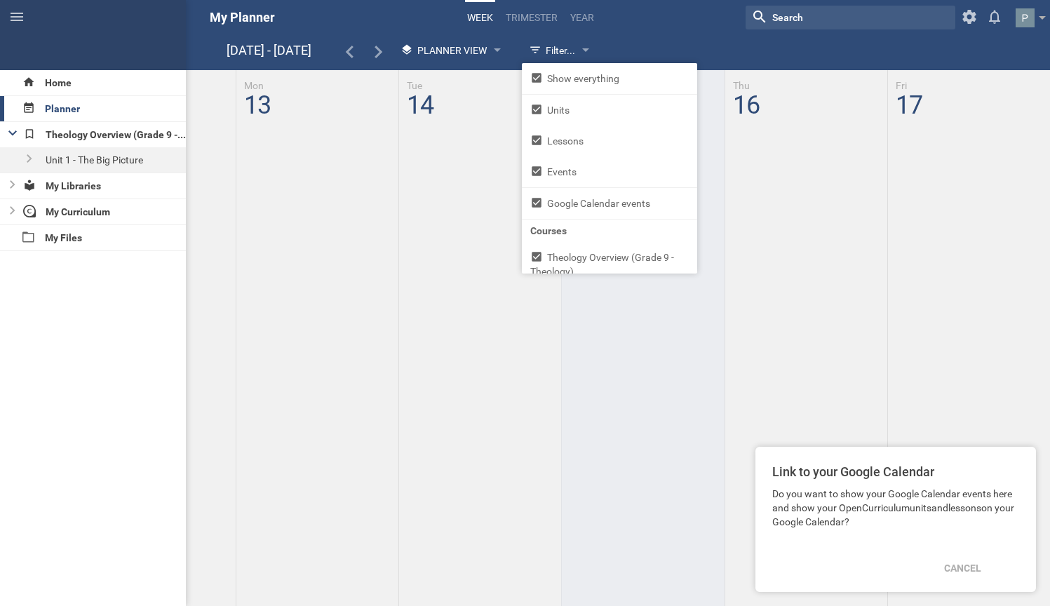
click at [655, 48] on hgroup "[DATE] - [DATE] Planner View Calendar View Planner View Filter... Show everythi…" at bounding box center [627, 52] width 803 height 29
click at [67, 104] on div "Planner" at bounding box center [93, 108] width 186 height 25
click at [43, 134] on div "Theology Overview (Grade 9 - Theology)" at bounding box center [103, 134] width 168 height 25
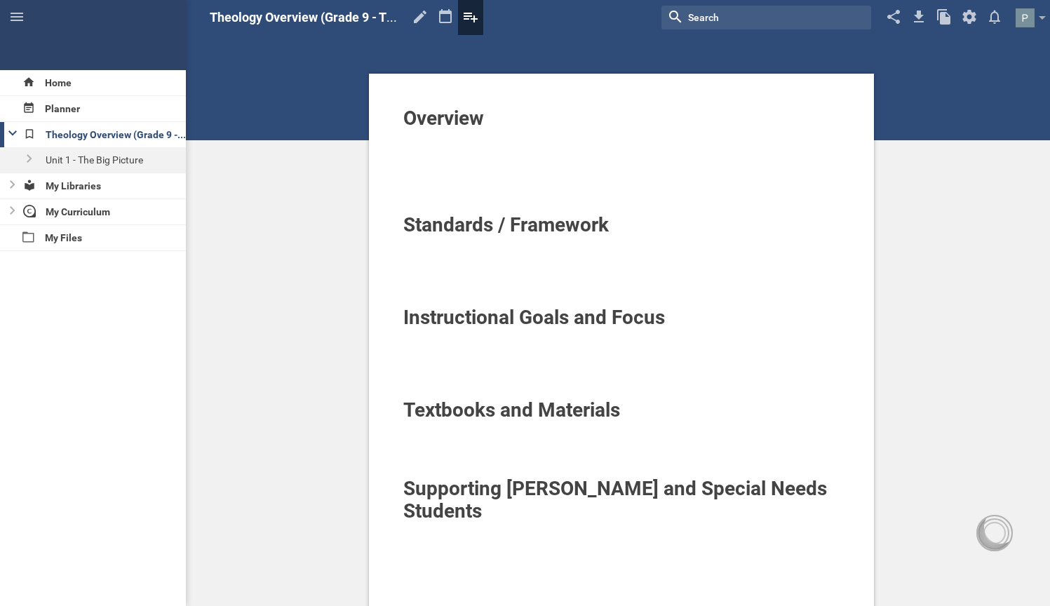
click at [469, 17] on icon at bounding box center [470, 18] width 14 height 10
click at [470, 20] on icon at bounding box center [470, 17] width 25 height 34
click at [444, 20] on icon at bounding box center [445, 17] width 25 height 34
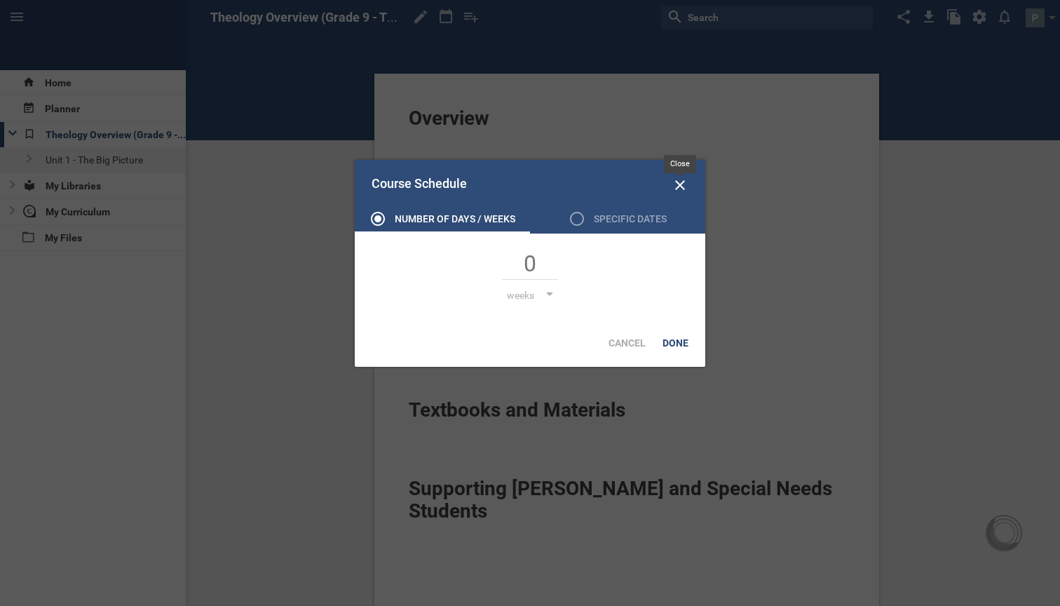
click at [680, 183] on icon at bounding box center [680, 185] width 17 height 17
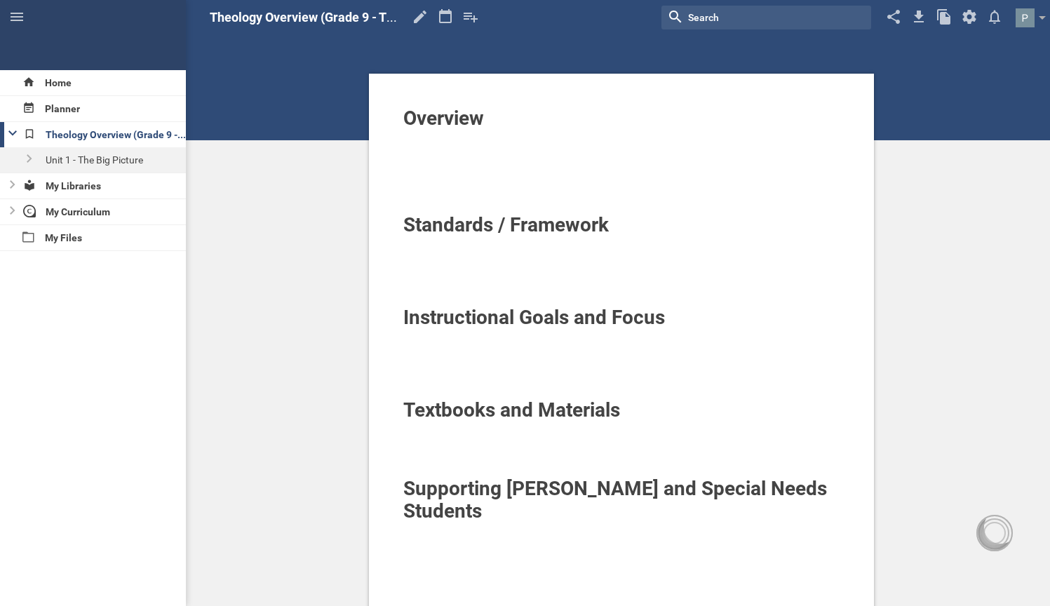
click at [691, 322] on div "Instructional Goals and Focus" at bounding box center [621, 317] width 437 height 22
click at [485, 51] on div at bounding box center [482, 53] width 7 height 6
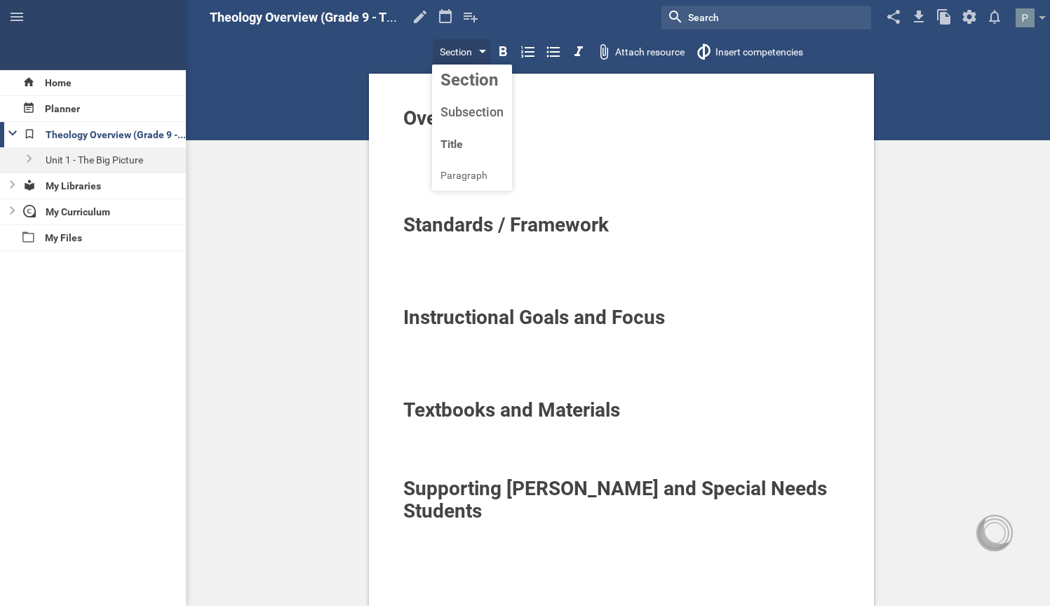
click at [482, 51] on div at bounding box center [482, 53] width 7 height 6
click at [473, 17] on icon at bounding box center [470, 17] width 25 height 34
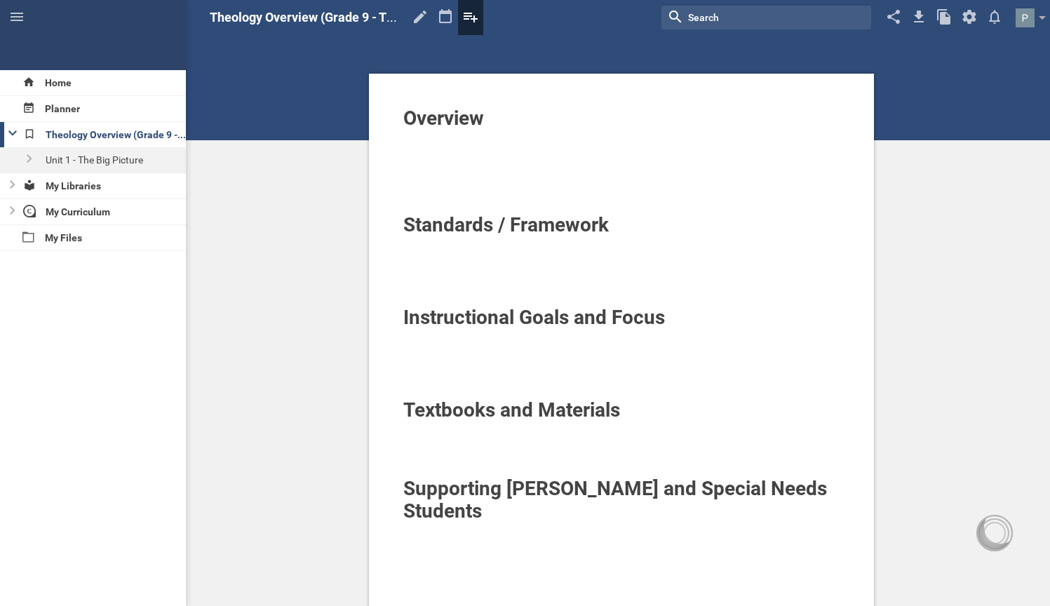
click at [473, 17] on icon at bounding box center [470, 17] width 25 height 34
click at [426, 15] on icon at bounding box center [419, 17] width 25 height 34
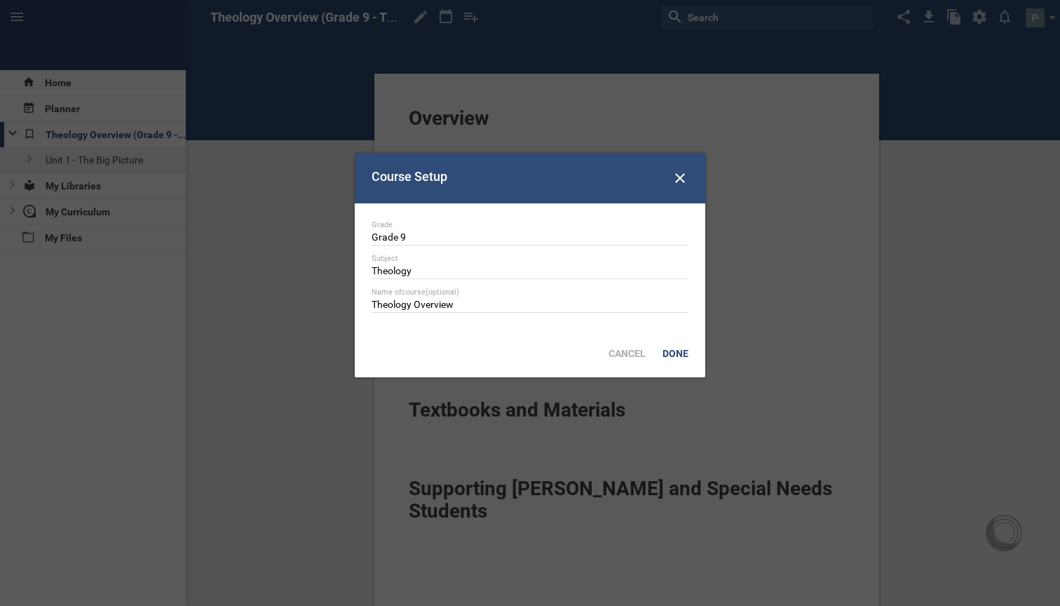
click at [675, 351] on div "Done" at bounding box center [675, 353] width 43 height 31
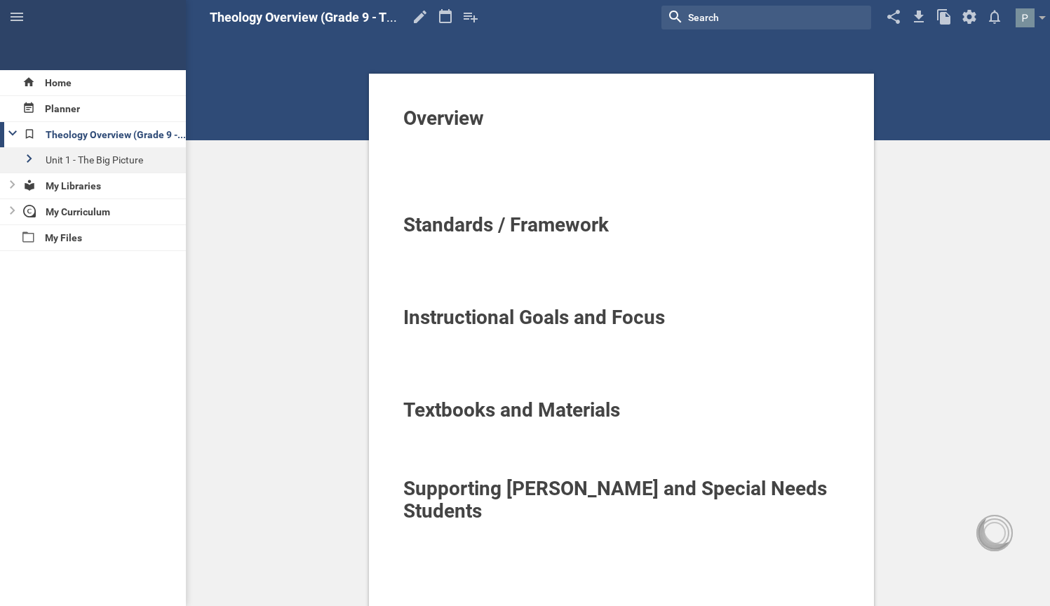
click at [32, 156] on icon at bounding box center [30, 158] width 6 height 8
click at [32, 156] on icon at bounding box center [29, 159] width 8 height 6
click at [32, 156] on icon at bounding box center [30, 158] width 6 height 8
click at [32, 156] on icon at bounding box center [29, 159] width 8 height 6
click at [890, 8] on icon at bounding box center [968, 17] width 25 height 34
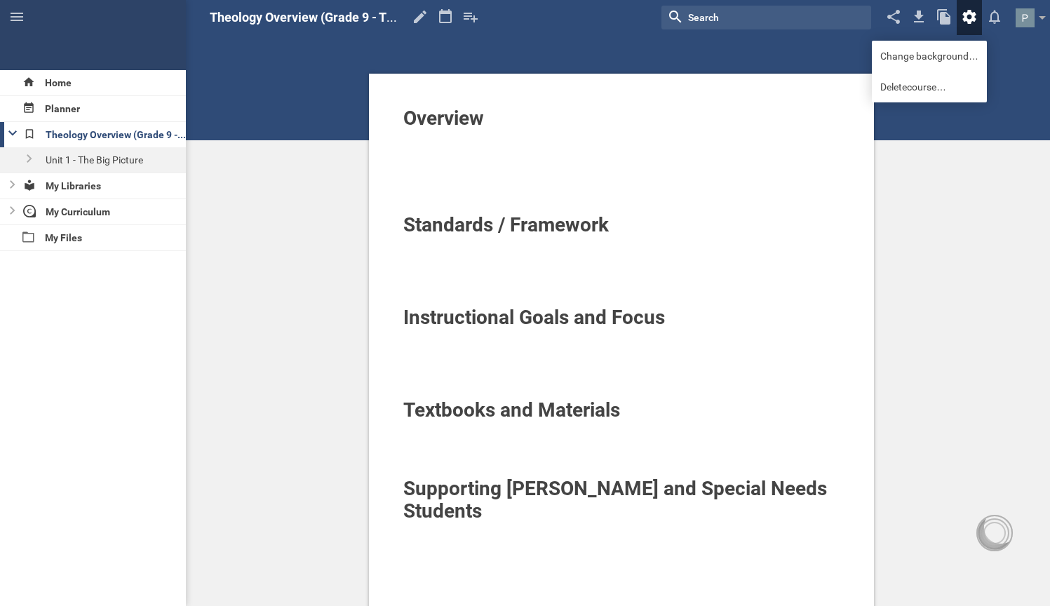
click at [890, 8] on icon at bounding box center [968, 17] width 25 height 34
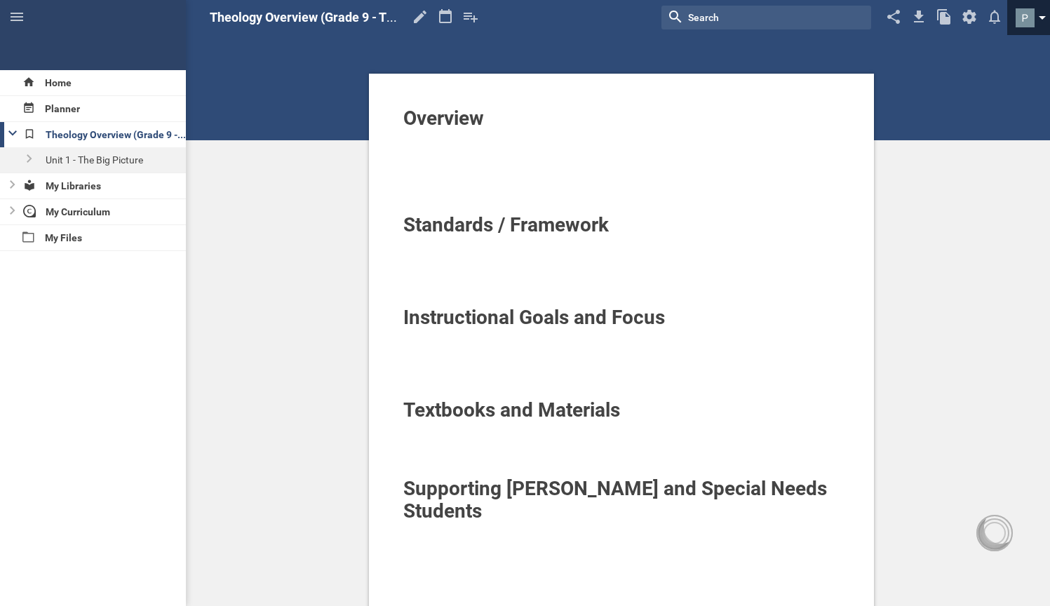
click at [890, 19] on link at bounding box center [1032, 17] width 34 height 35
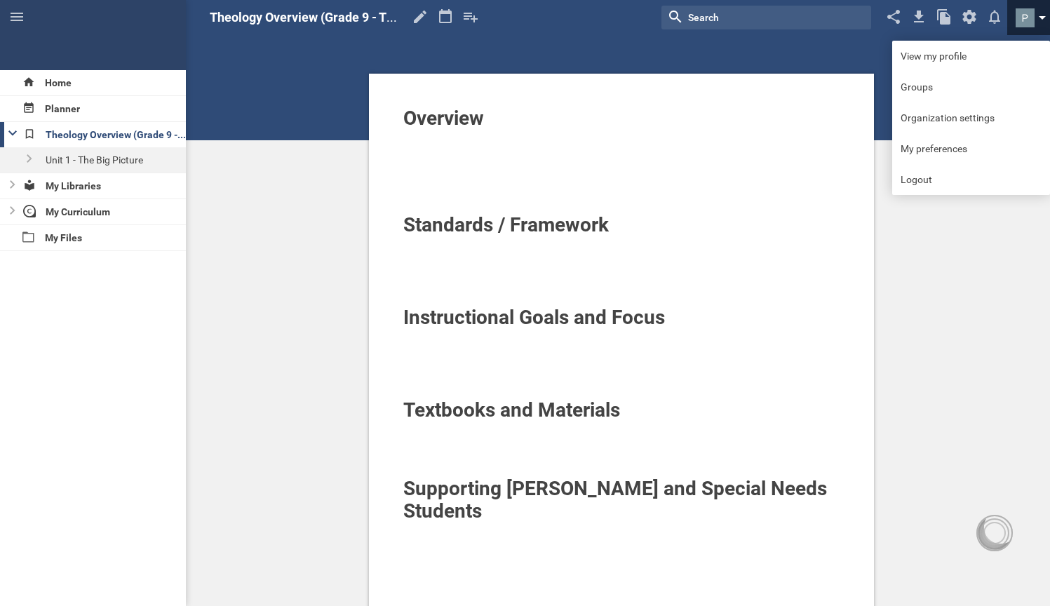
click at [890, 19] on link at bounding box center [1032, 17] width 34 height 35
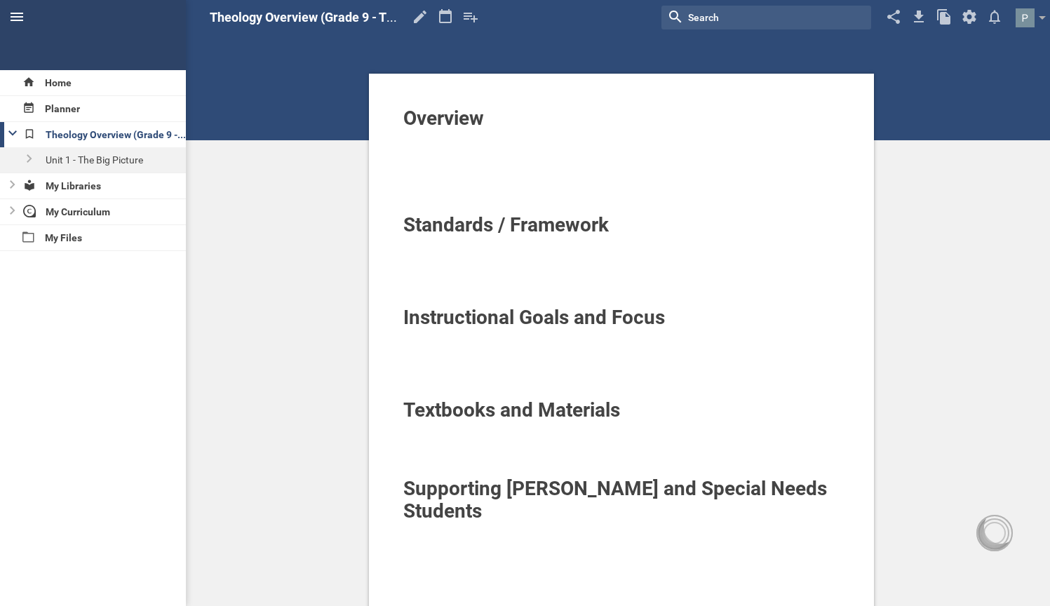
click at [25, 22] on icon at bounding box center [16, 16] width 17 height 17
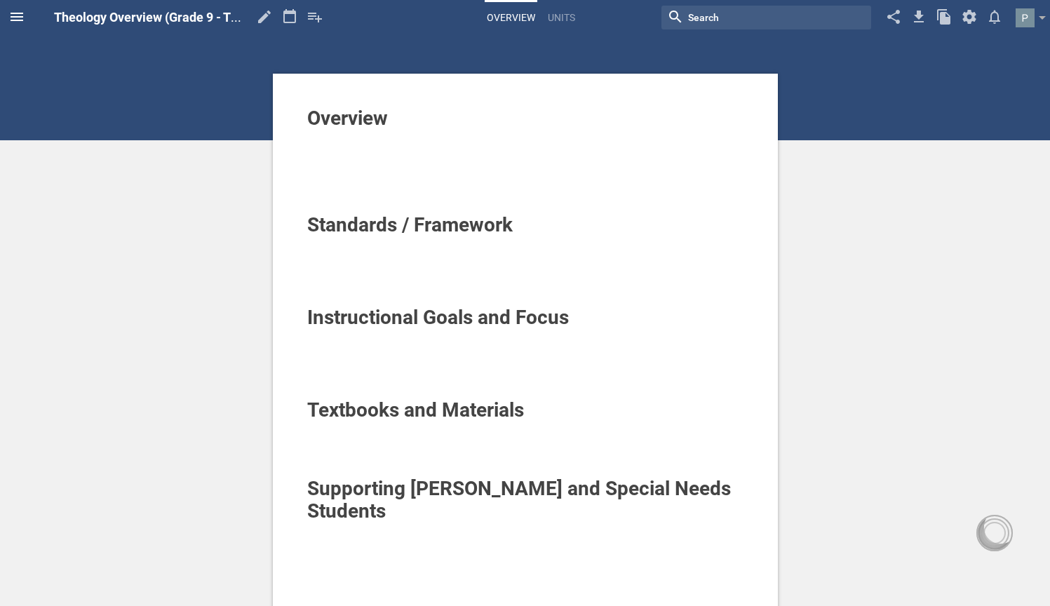
click at [25, 21] on icon at bounding box center [16, 16] width 17 height 17
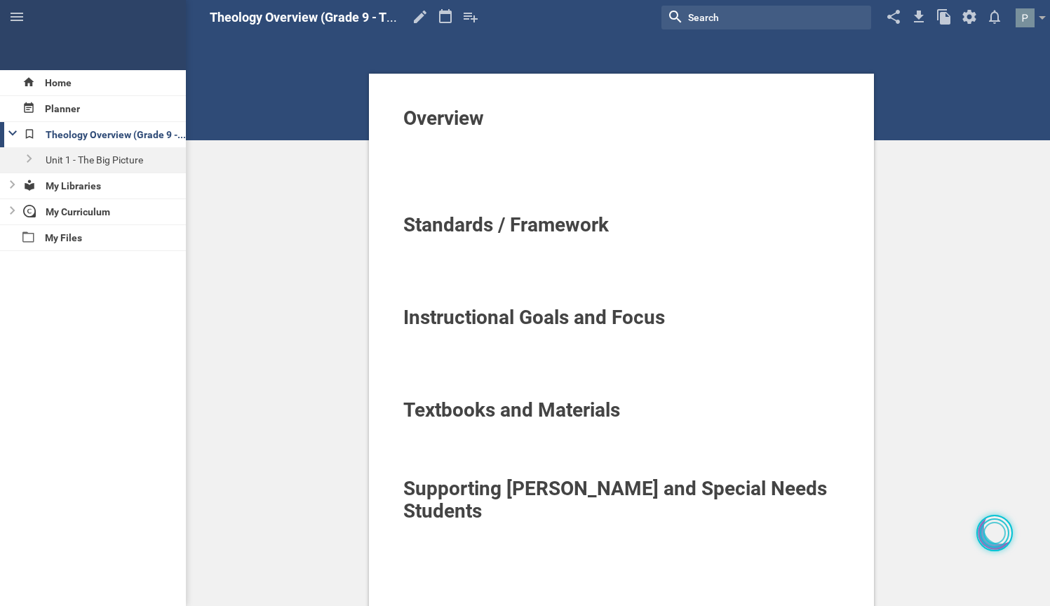
click at [890, 522] on div at bounding box center [993, 532] width 29 height 29
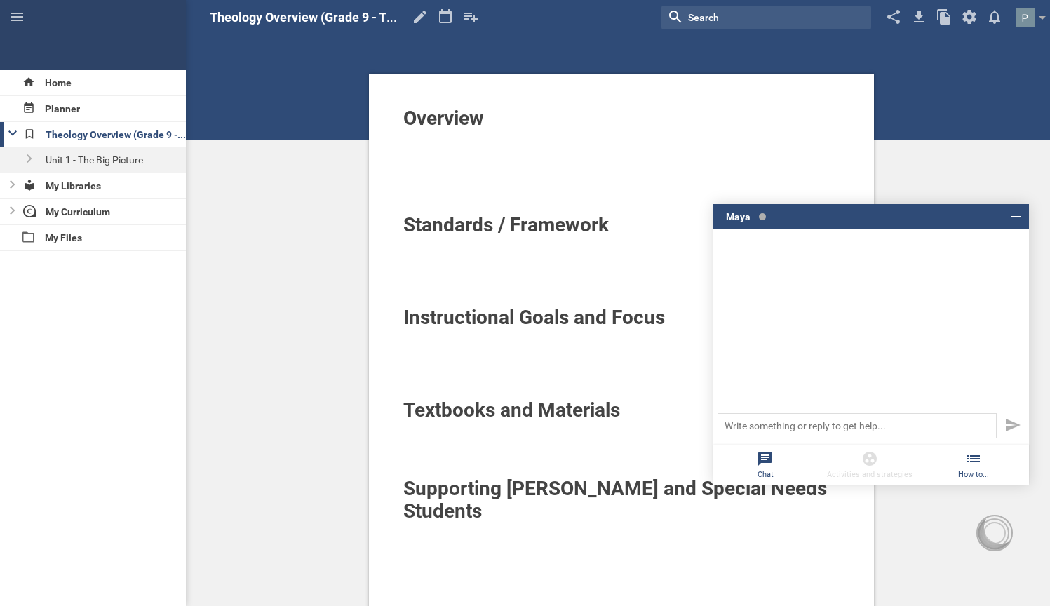
click at [890, 462] on icon at bounding box center [973, 458] width 13 height 7
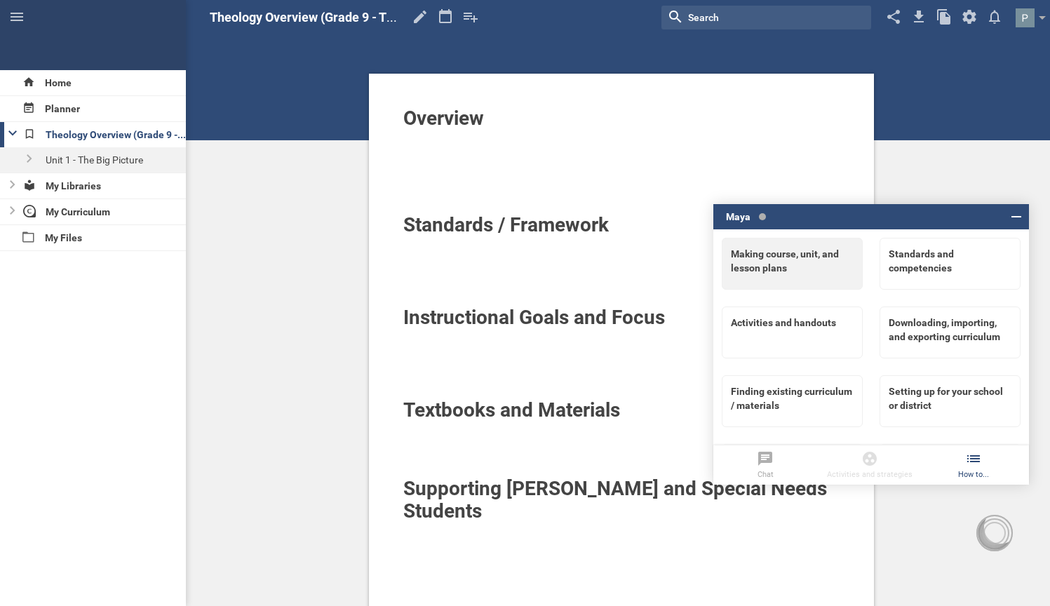
click at [801, 262] on div "Making course, unit, and lesson plans" at bounding box center [792, 261] width 123 height 28
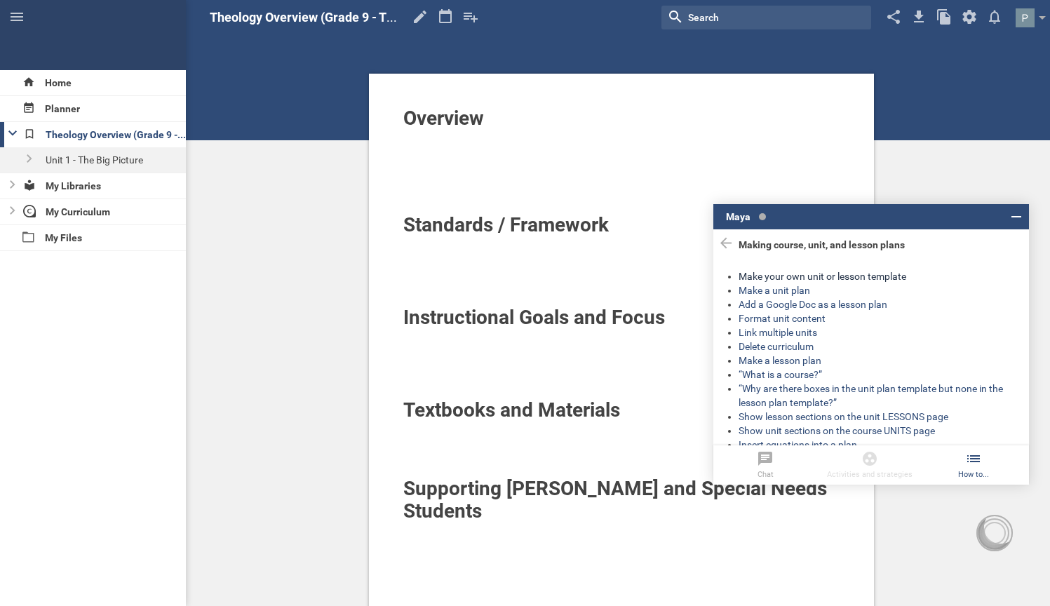
click at [831, 273] on div "Make your own unit or lesson template" at bounding box center [877, 276] width 278 height 14
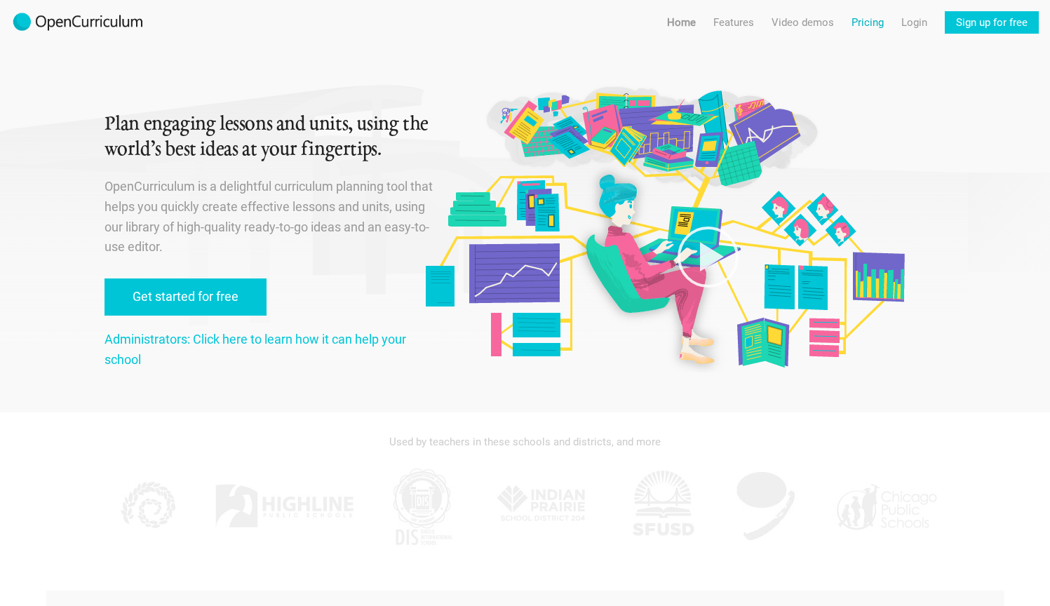
click at [868, 17] on link "Pricing" at bounding box center [867, 22] width 32 height 22
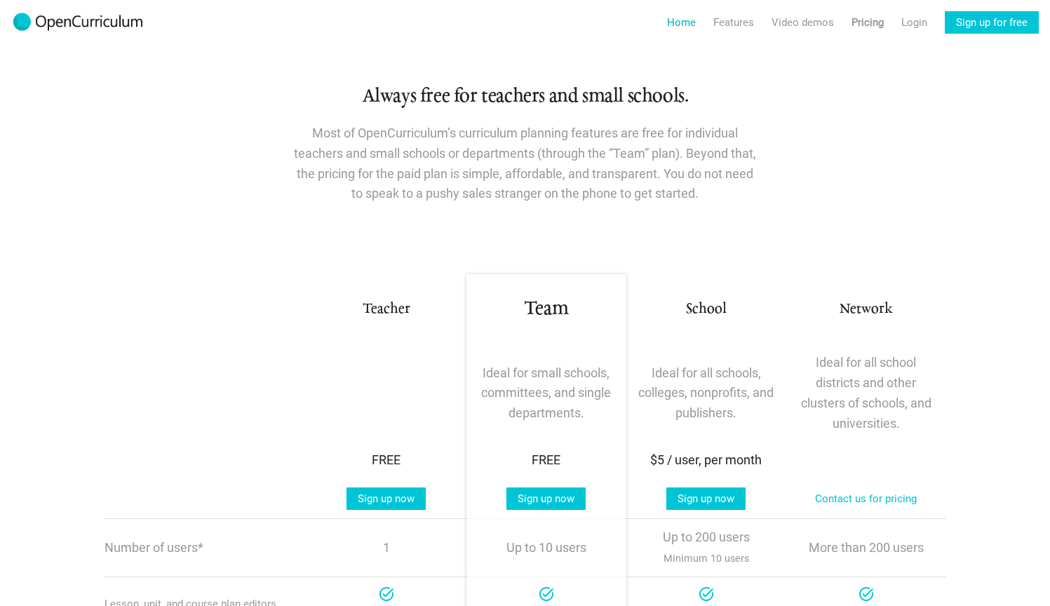
click at [667, 24] on link "Home" at bounding box center [681, 22] width 29 height 22
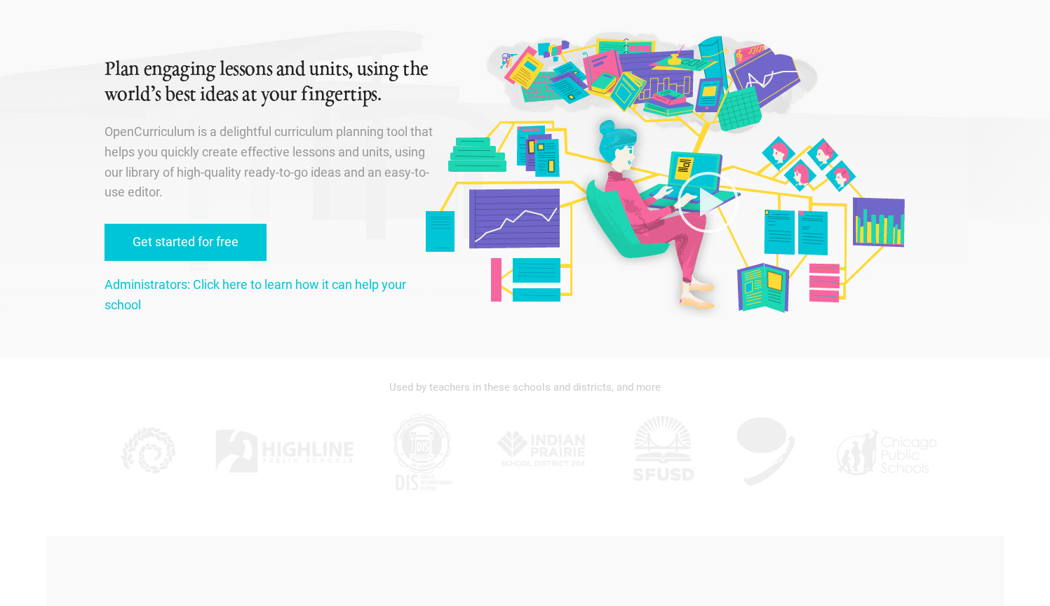
scroll to position [90, 0]
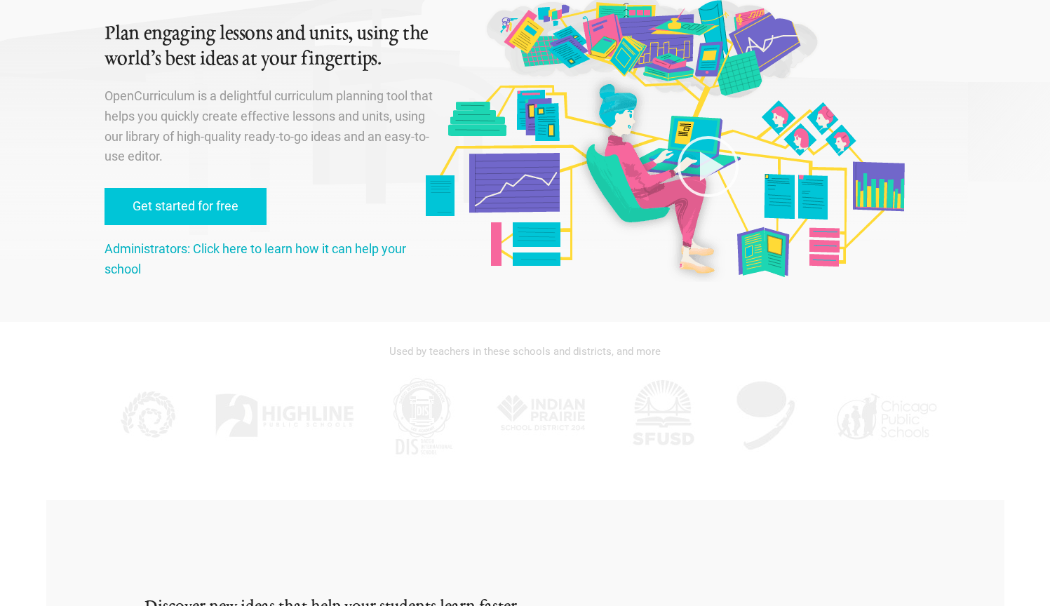
click at [332, 246] on link "Administrators: Click here to learn how it can help your school" at bounding box center [254, 258] width 301 height 35
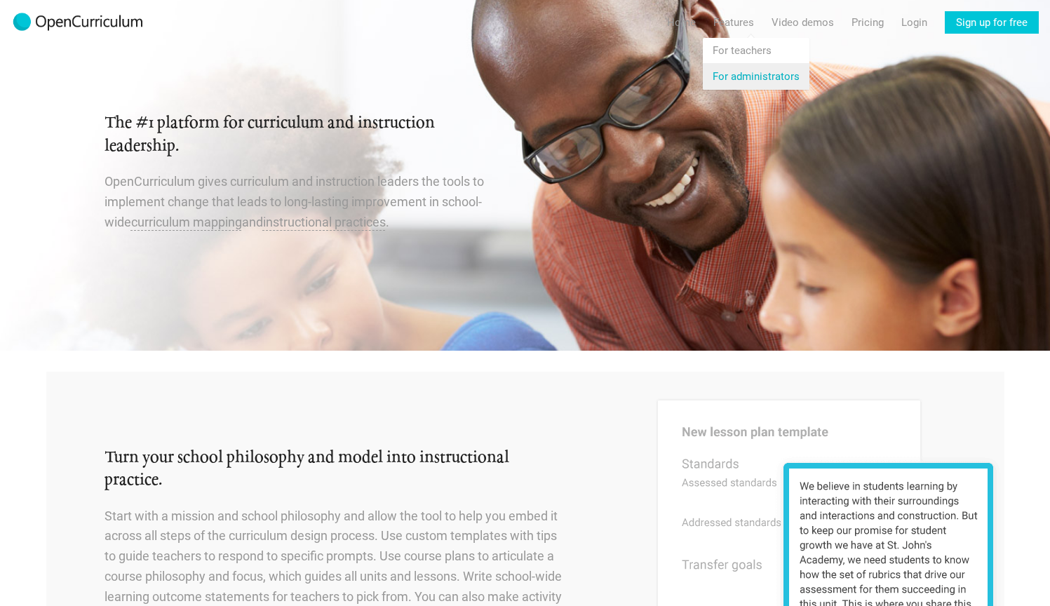
click at [742, 76] on link "Features For administrators" at bounding box center [755, 76] width 107 height 25
click at [724, 18] on link "Features" at bounding box center [733, 22] width 41 height 22
click at [727, 48] on link "Features For teachers" at bounding box center [755, 50] width 107 height 25
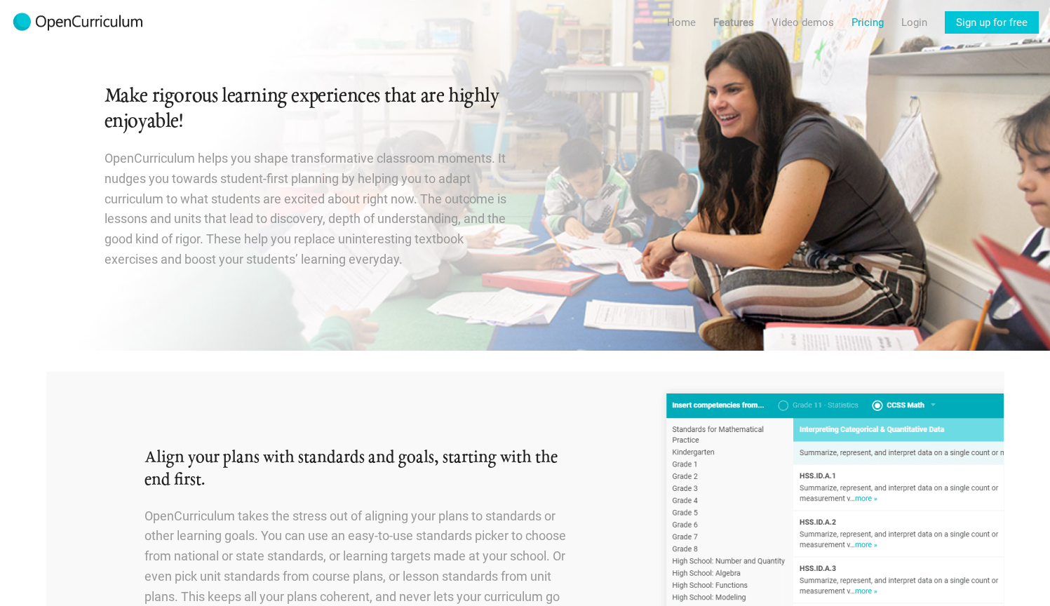
click at [872, 22] on link "Pricing" at bounding box center [867, 22] width 32 height 22
